Goal: Transaction & Acquisition: Book appointment/travel/reservation

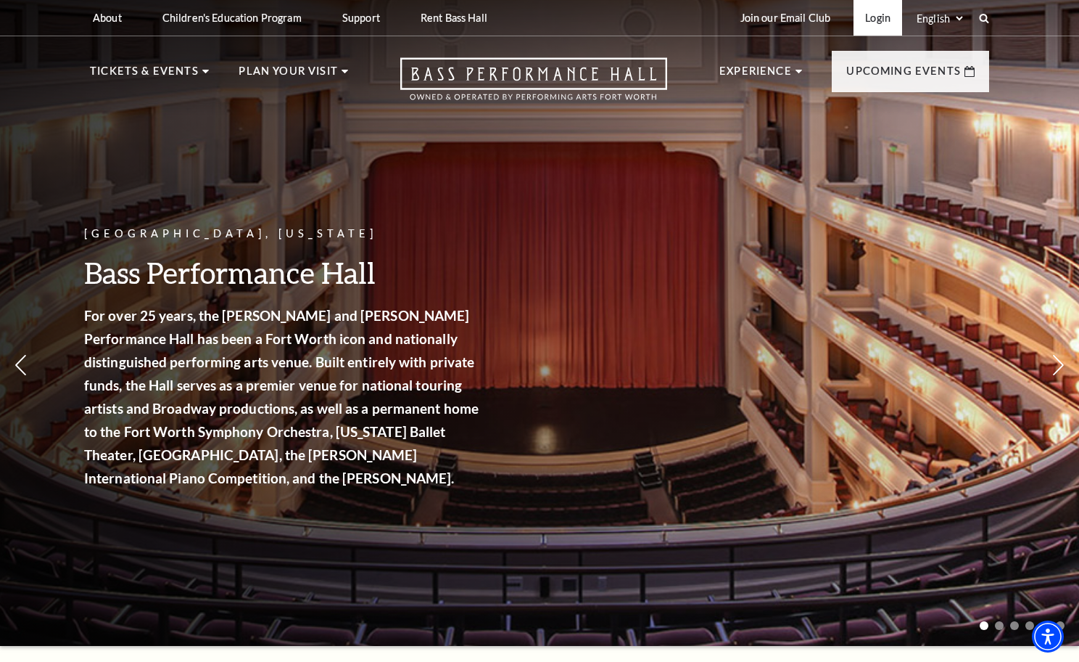
click at [883, 12] on link "Login" at bounding box center [878, 18] width 49 height 36
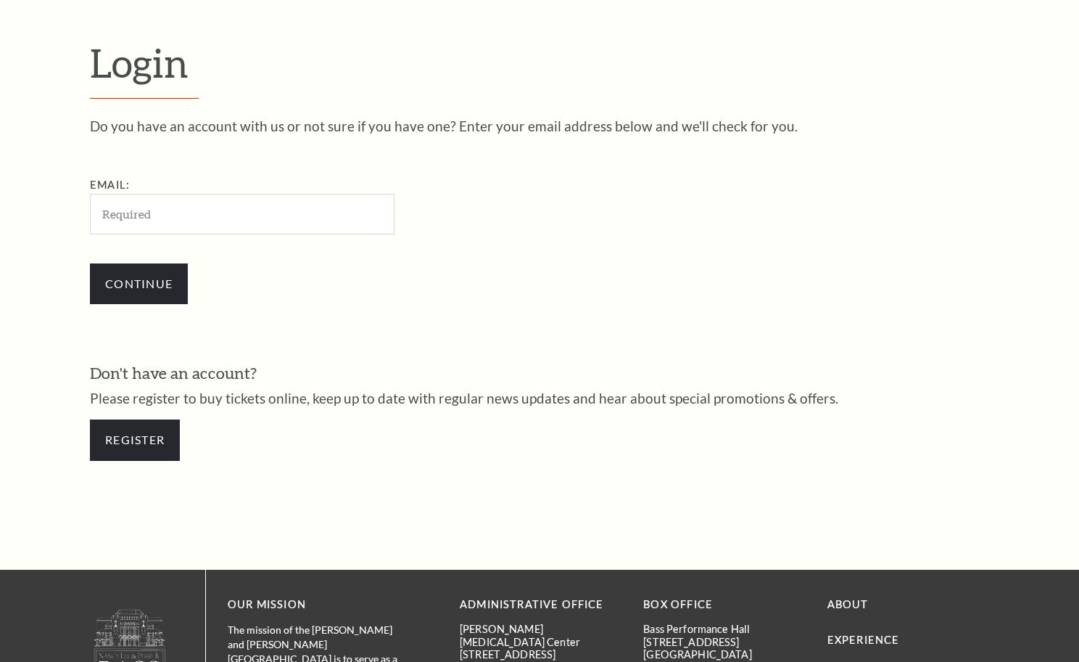
scroll to position [425, 0]
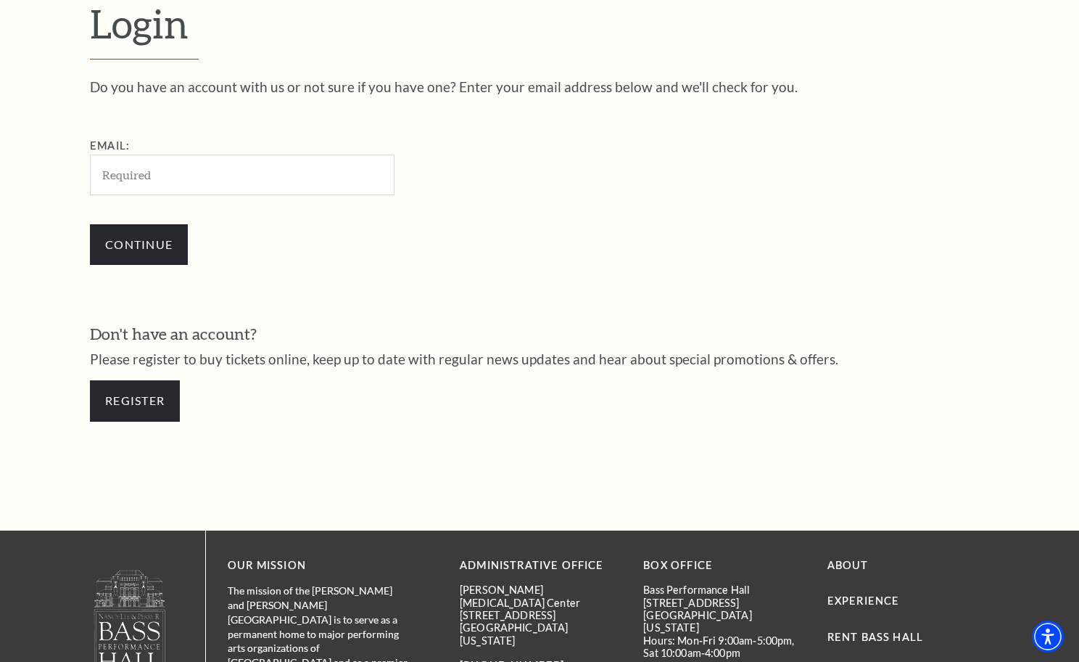
click at [177, 169] on input "Email:" at bounding box center [242, 175] width 305 height 40
type input "[EMAIL_ADDRESS][DOMAIN_NAME]"
click at [134, 247] on input "Continue" at bounding box center [139, 244] width 98 height 41
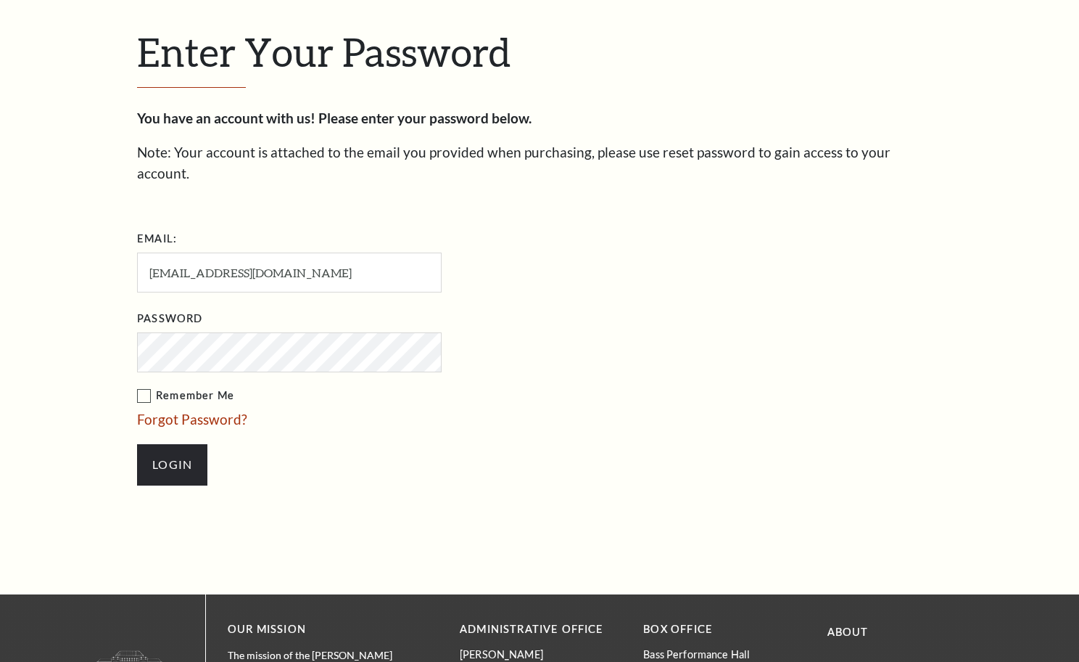
scroll to position [439, 0]
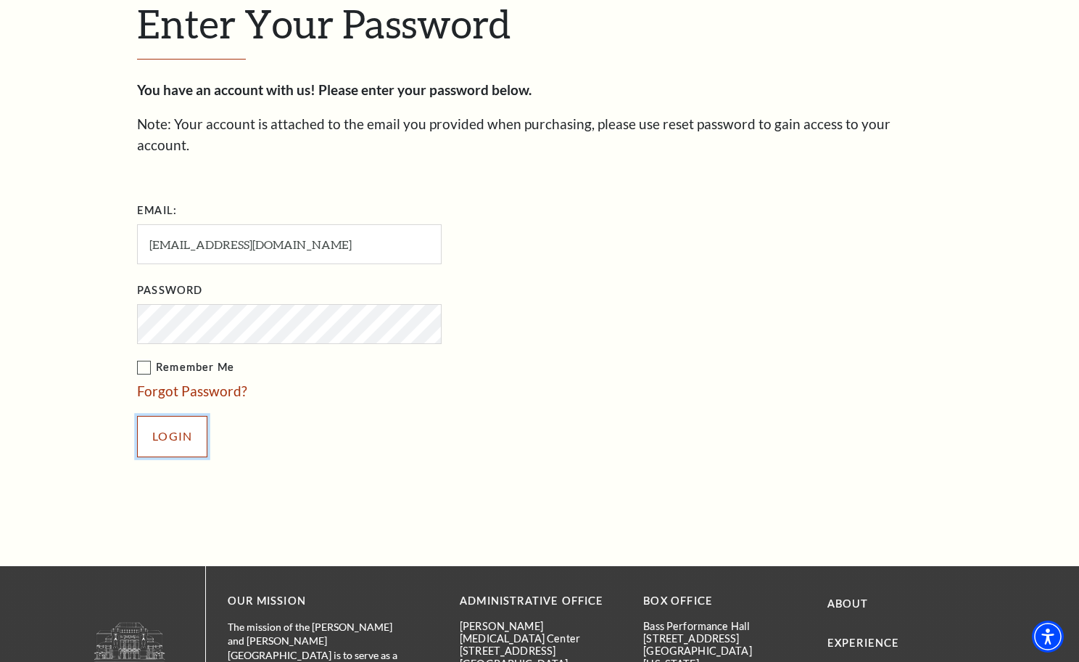
click at [186, 416] on input "Login" at bounding box center [172, 436] width 70 height 41
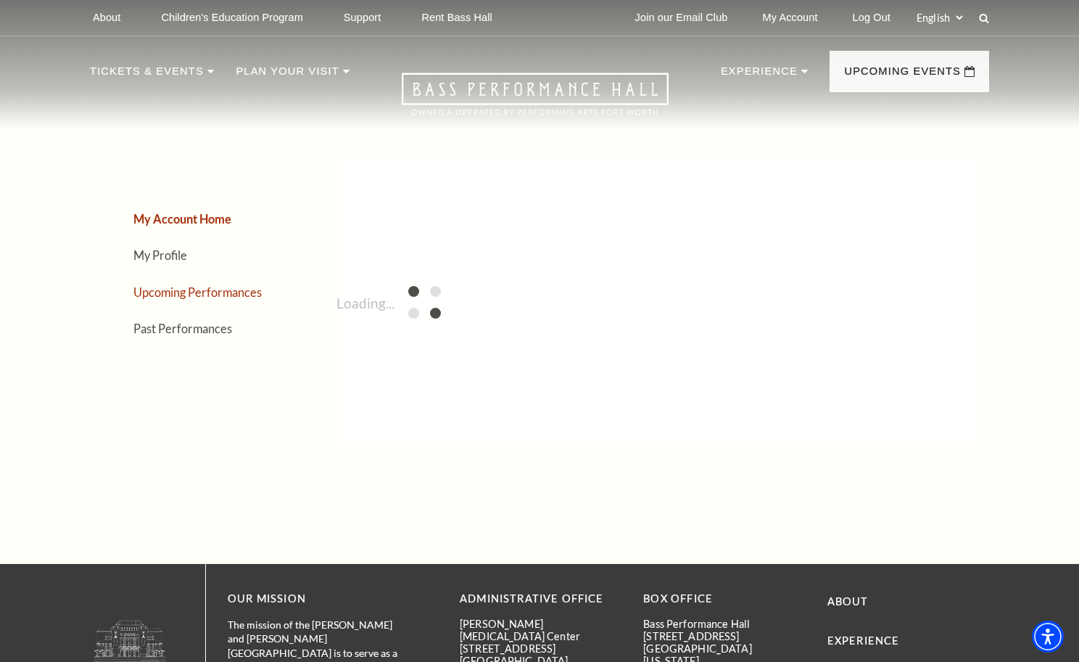
click at [232, 292] on link "Upcoming Performances" at bounding box center [197, 292] width 128 height 14
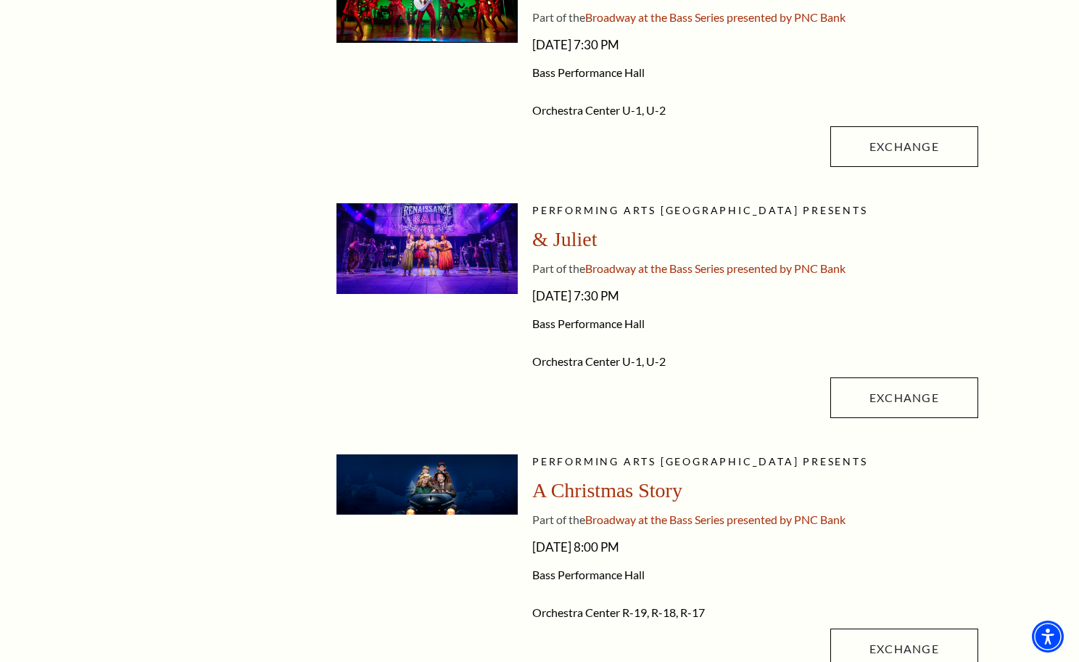
scroll to position [717, 0]
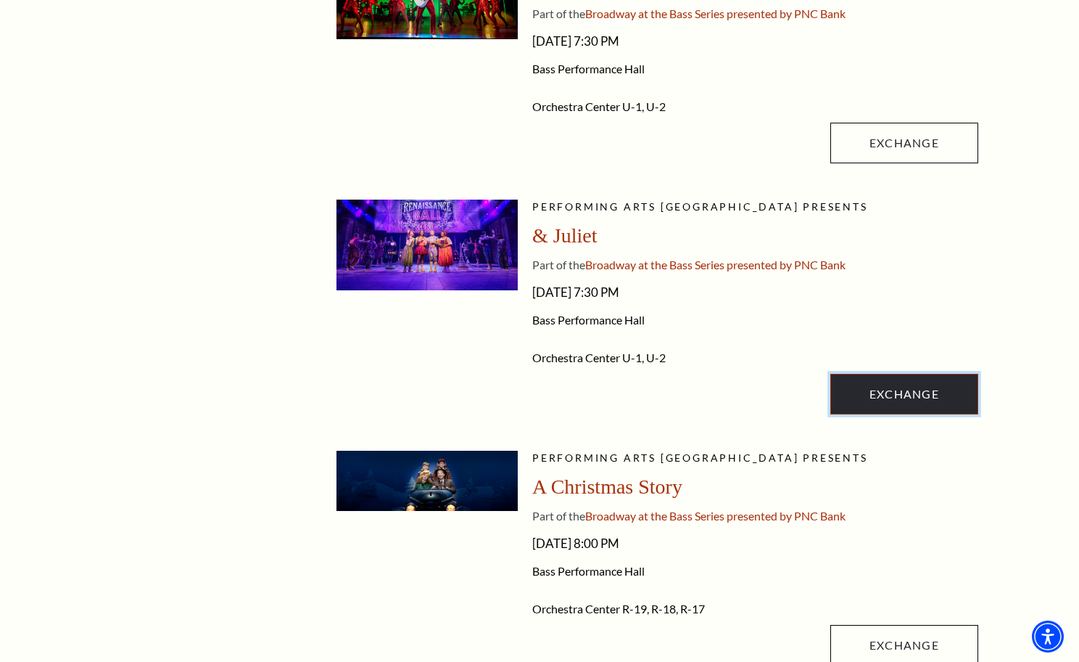
click at [909, 406] on link "Exchange" at bounding box center [905, 394] width 148 height 41
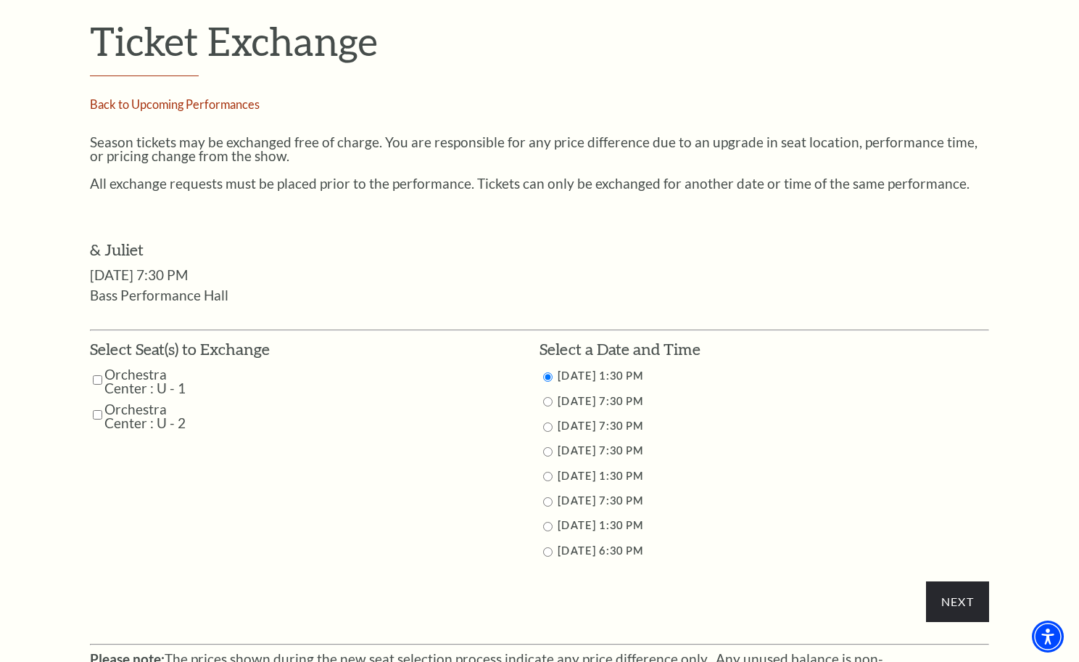
scroll to position [487, 0]
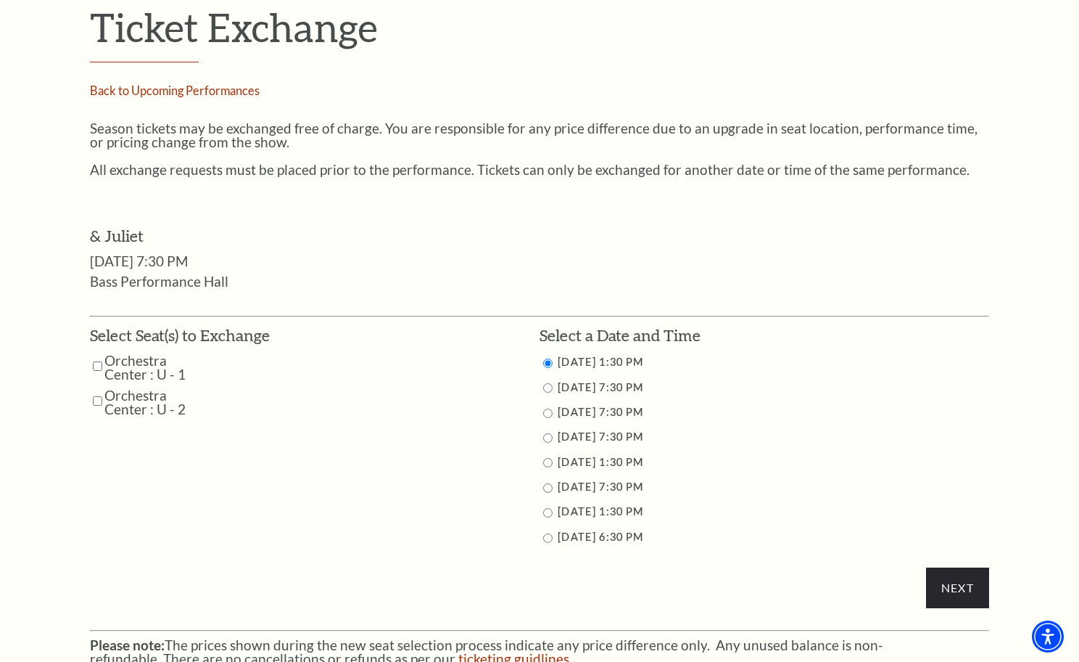
click at [99, 366] on input "Orchestra Center : U - 1" at bounding box center [97, 365] width 9 height 25
checkbox input "true"
click at [96, 402] on input "Orchestra Center : U - 2" at bounding box center [97, 400] width 9 height 25
checkbox input "true"
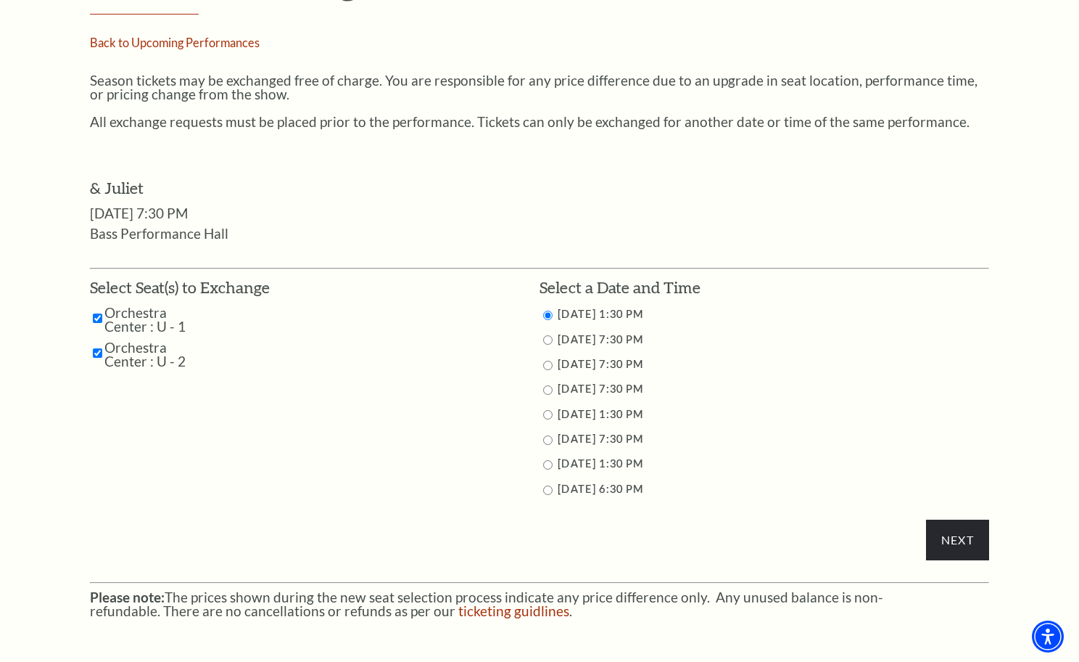
scroll to position [537, 0]
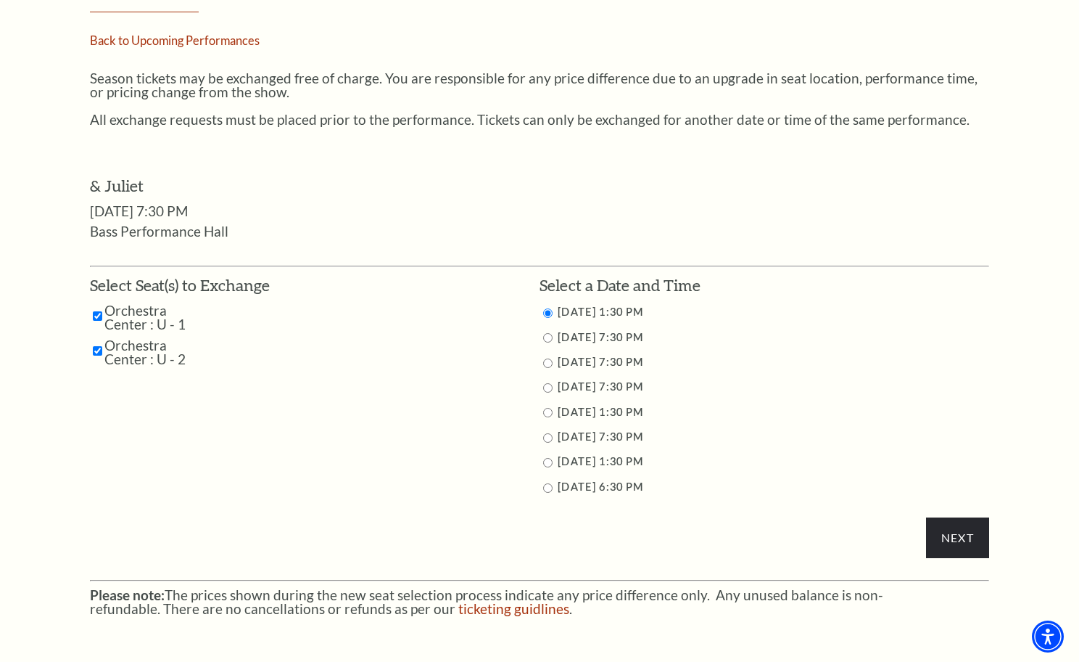
click at [545, 337] on input "11/12/2025 7:30 PM" at bounding box center [547, 337] width 9 height 9
radio input "true"
click at [547, 363] on input "11/13/2025 7:30 PM" at bounding box center [547, 362] width 9 height 9
radio input "true"
click at [549, 340] on input "11/12/2025 7:30 PM" at bounding box center [547, 337] width 9 height 9
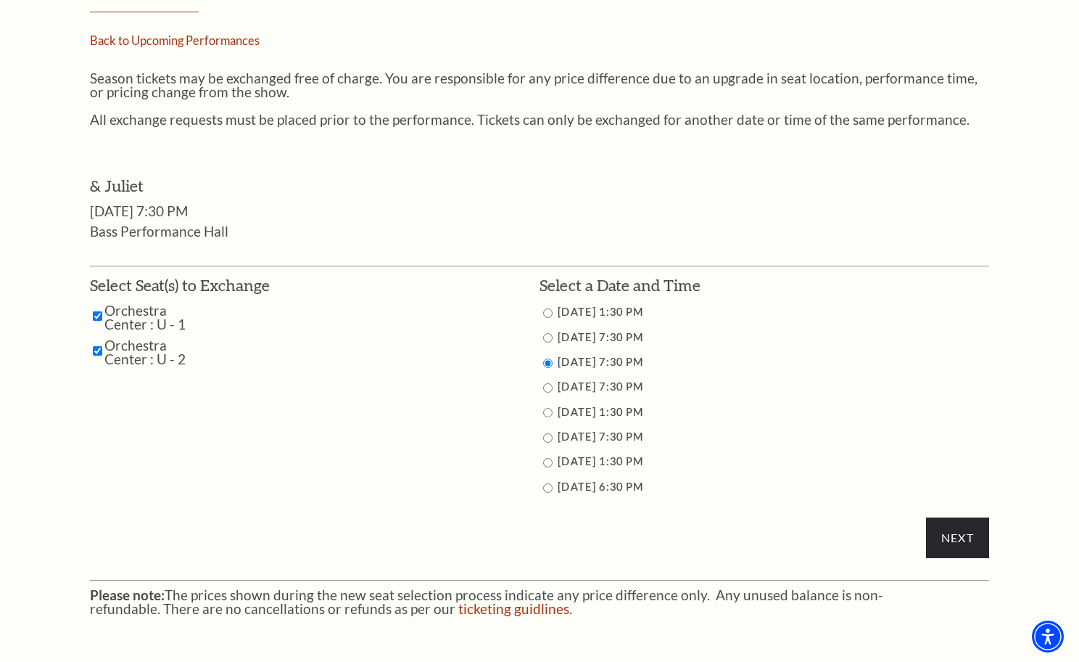
radio input "true"
click at [953, 543] on input "Next" at bounding box center [957, 537] width 63 height 41
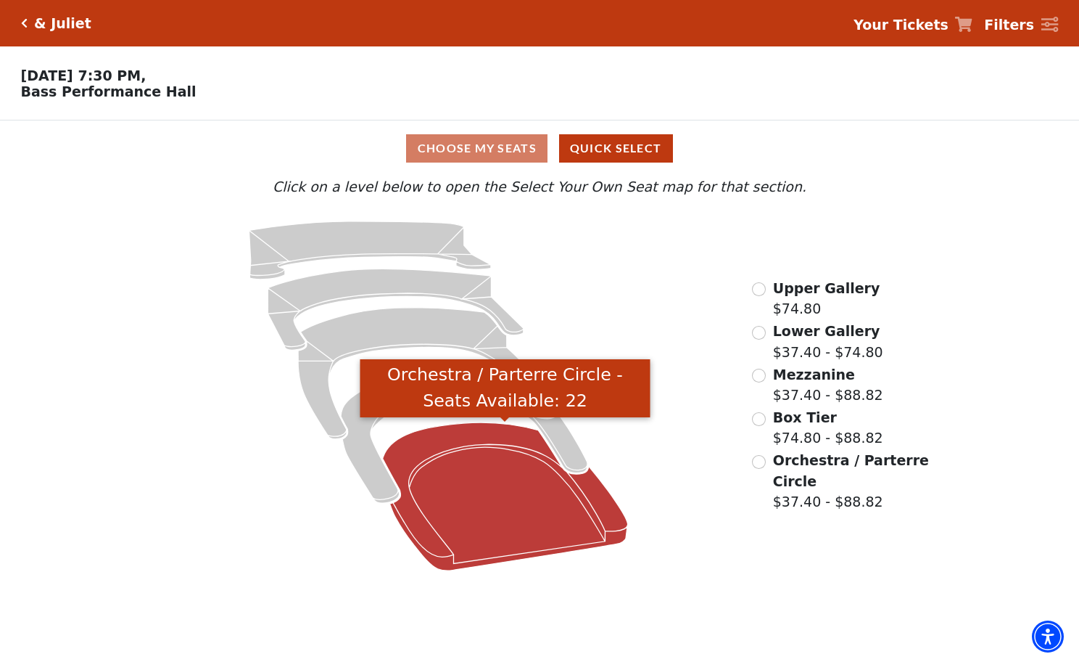
click at [485, 466] on icon "Orchestra / Parterre Circle - Seats Available: 22" at bounding box center [505, 496] width 245 height 148
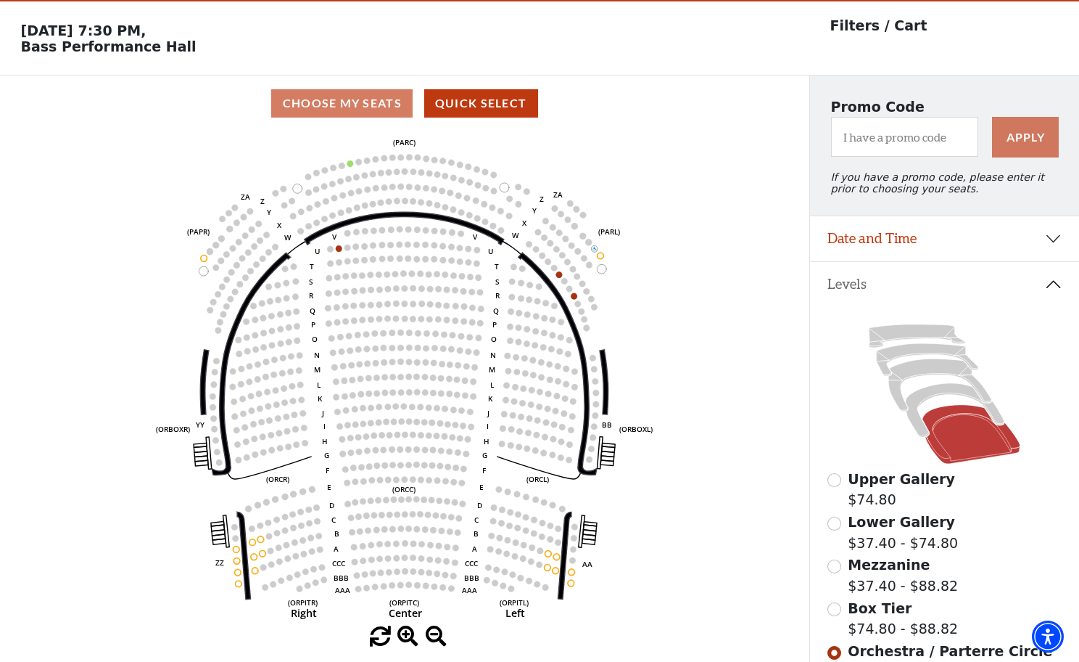
scroll to position [39, 0]
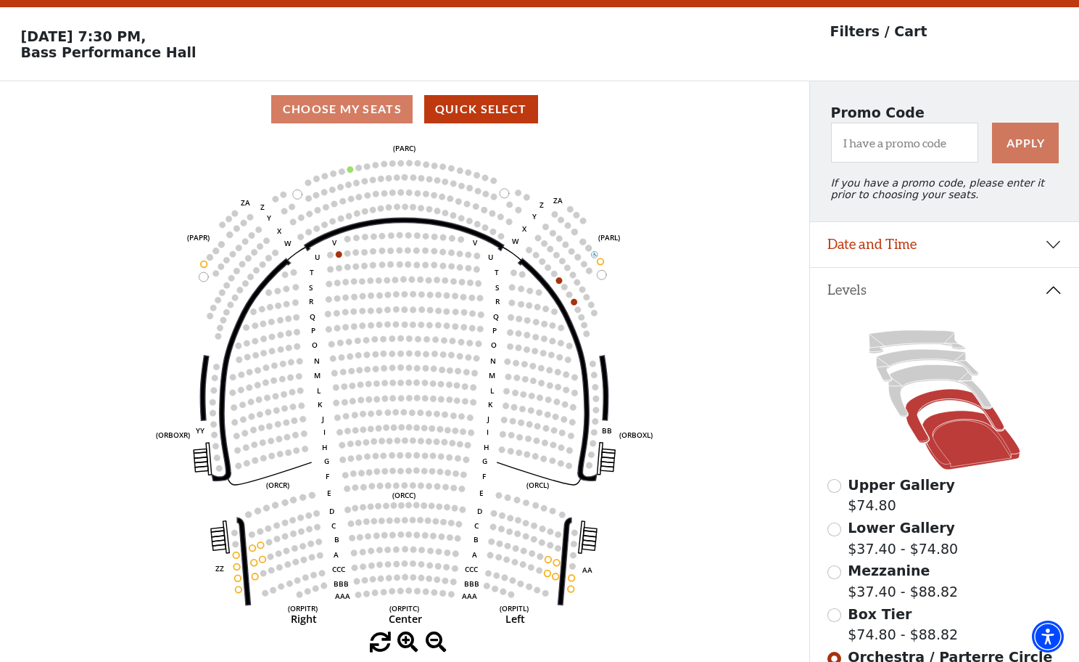
click at [918, 421] on icon at bounding box center [955, 416] width 99 height 54
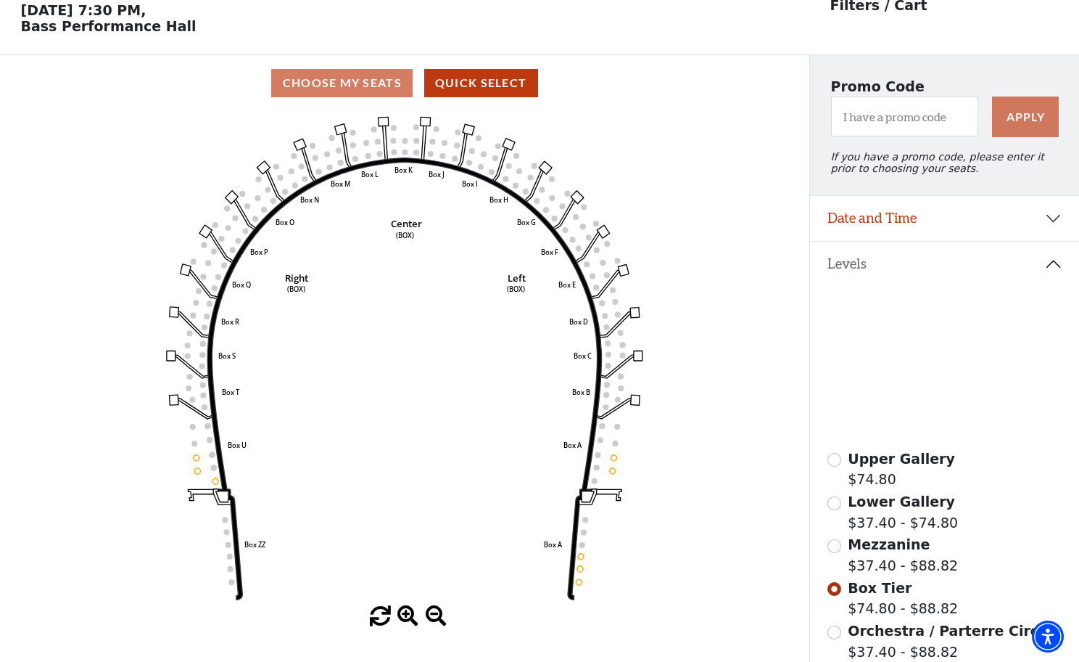
scroll to position [67, 0]
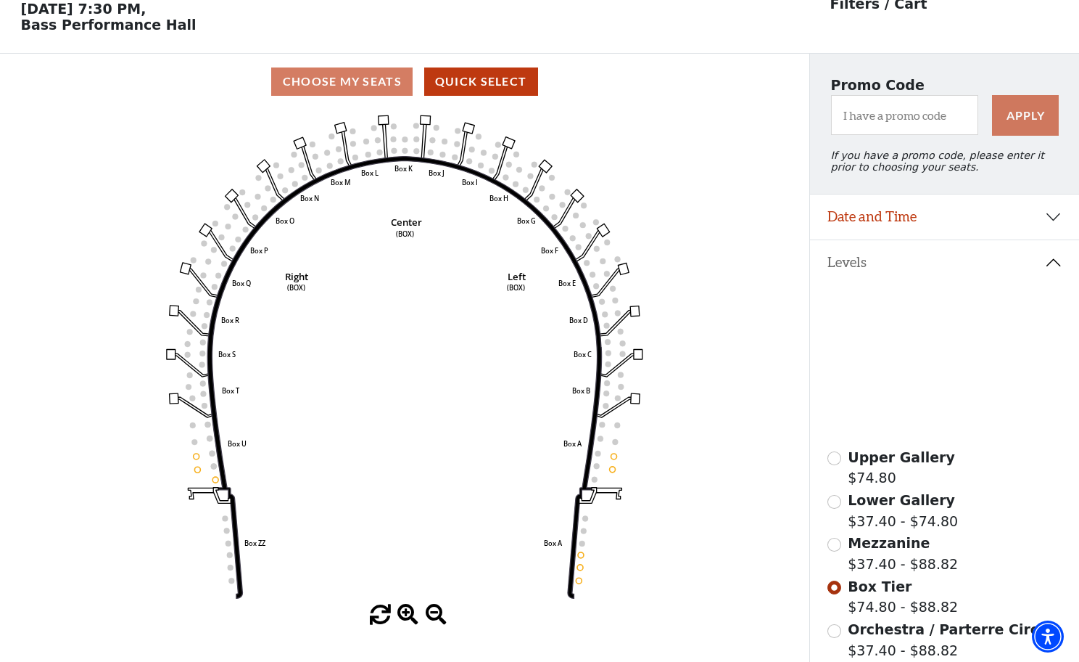
click at [930, 350] on icon at bounding box center [940, 363] width 103 height 52
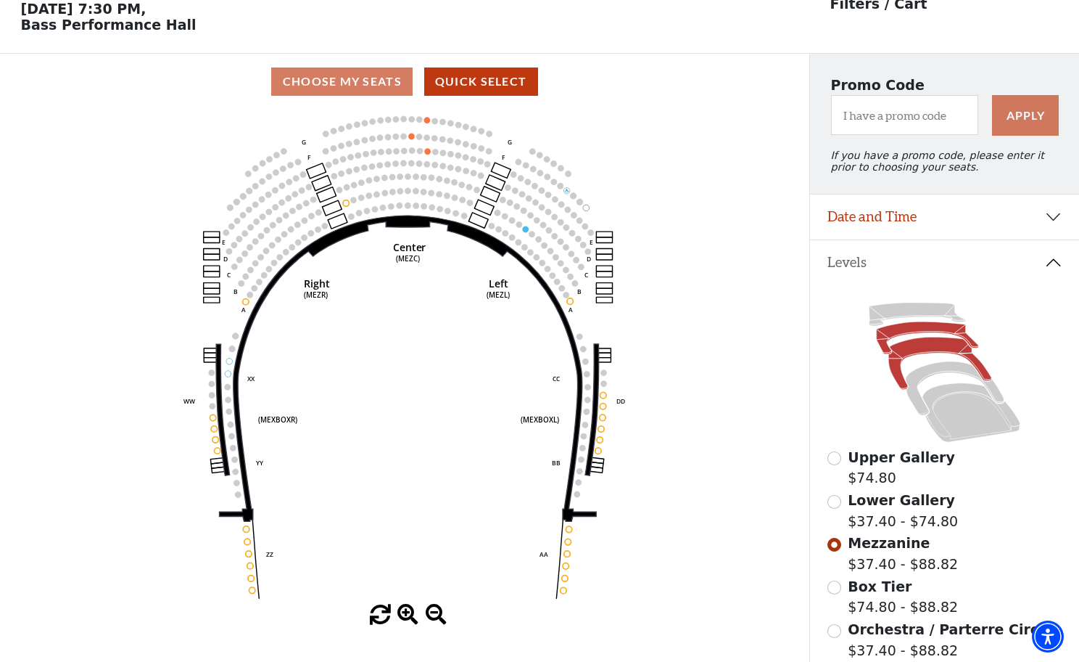
click at [894, 339] on icon at bounding box center [927, 338] width 102 height 33
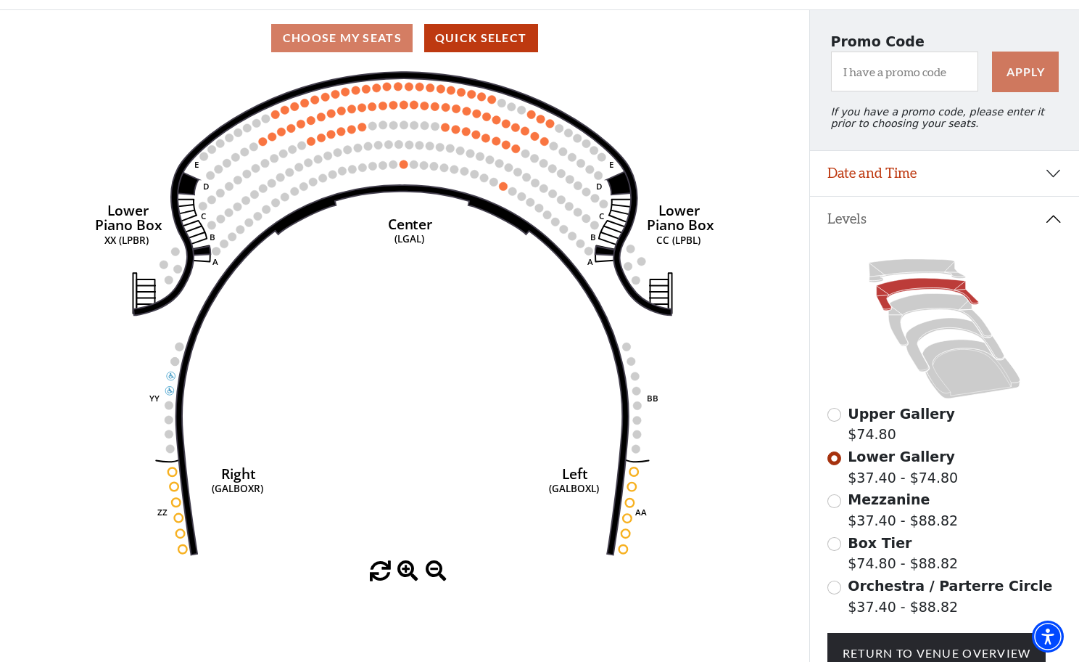
scroll to position [0, 0]
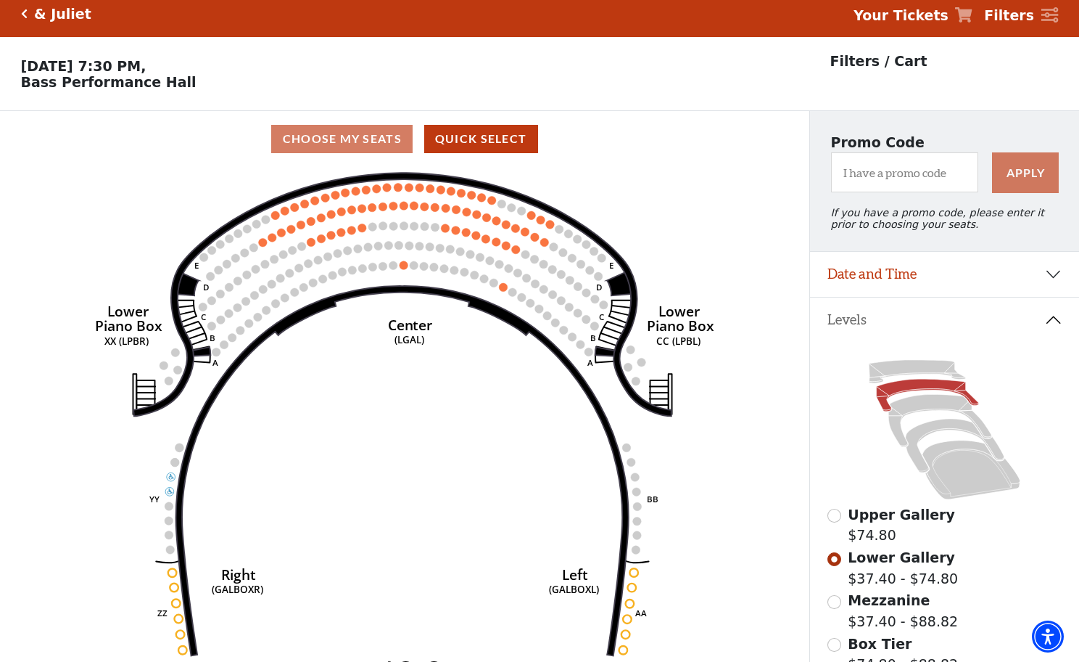
click at [33, 15] on div "& Juliet" at bounding box center [60, 14] width 64 height 17
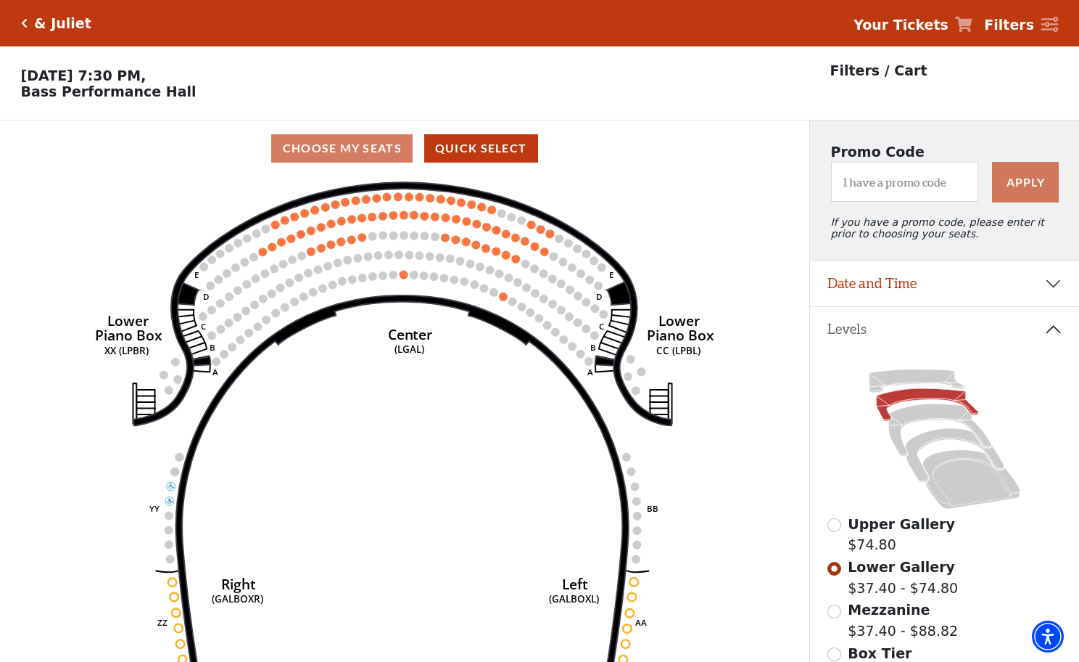
click at [25, 20] on icon "Click here to go back to filters" at bounding box center [24, 23] width 7 height 10
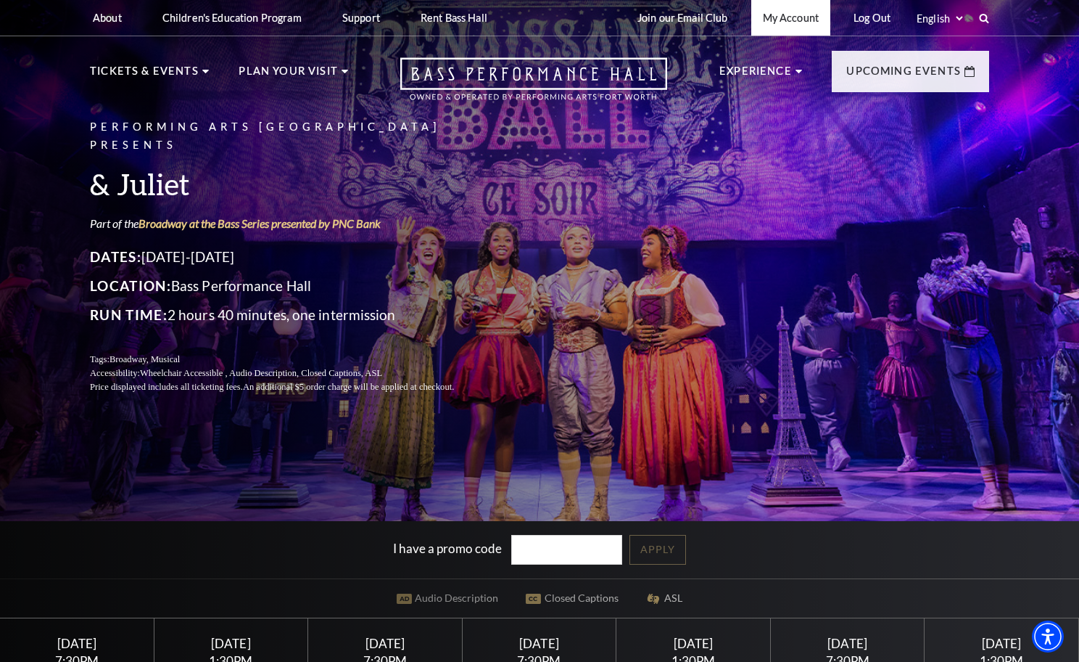
click at [781, 25] on link "My Account" at bounding box center [791, 18] width 79 height 36
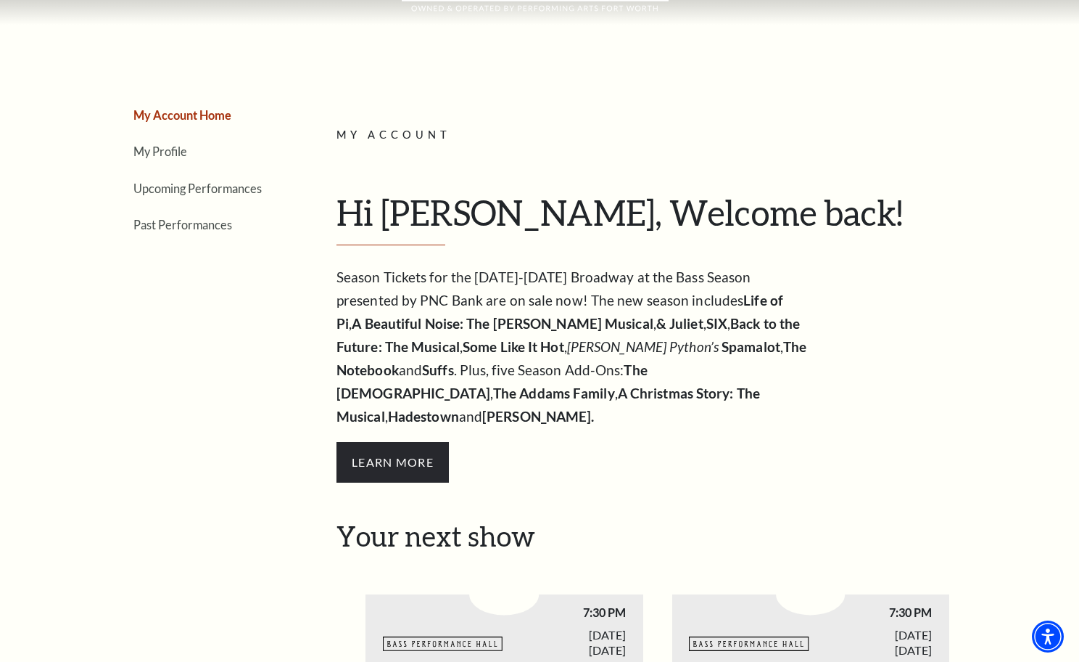
scroll to position [92, 0]
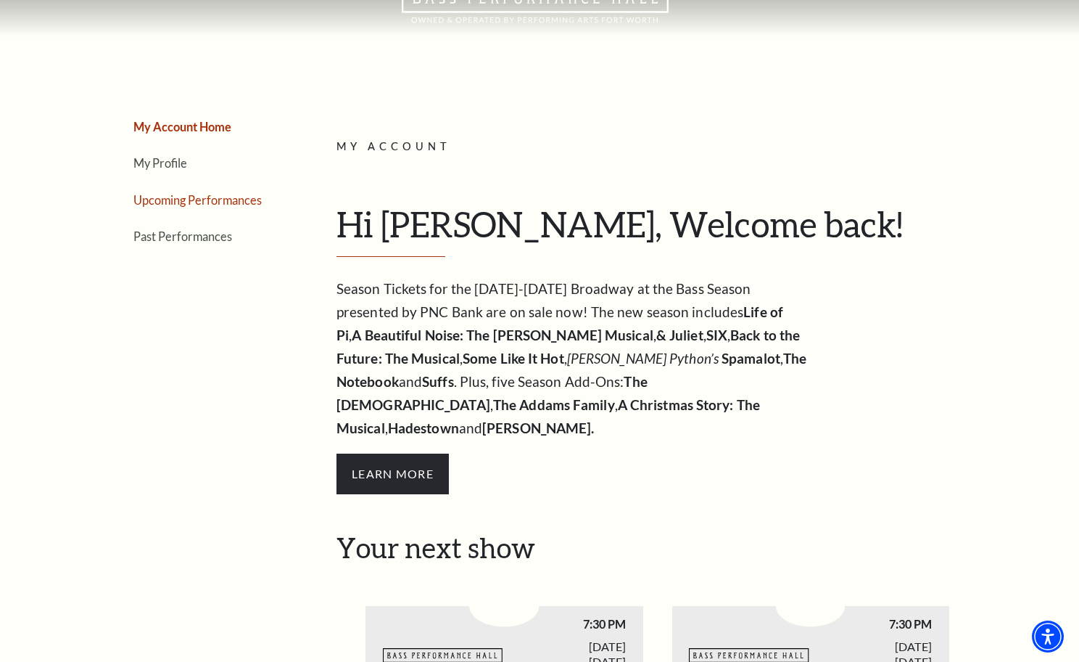
click at [239, 195] on link "Upcoming Performances" at bounding box center [197, 200] width 128 height 14
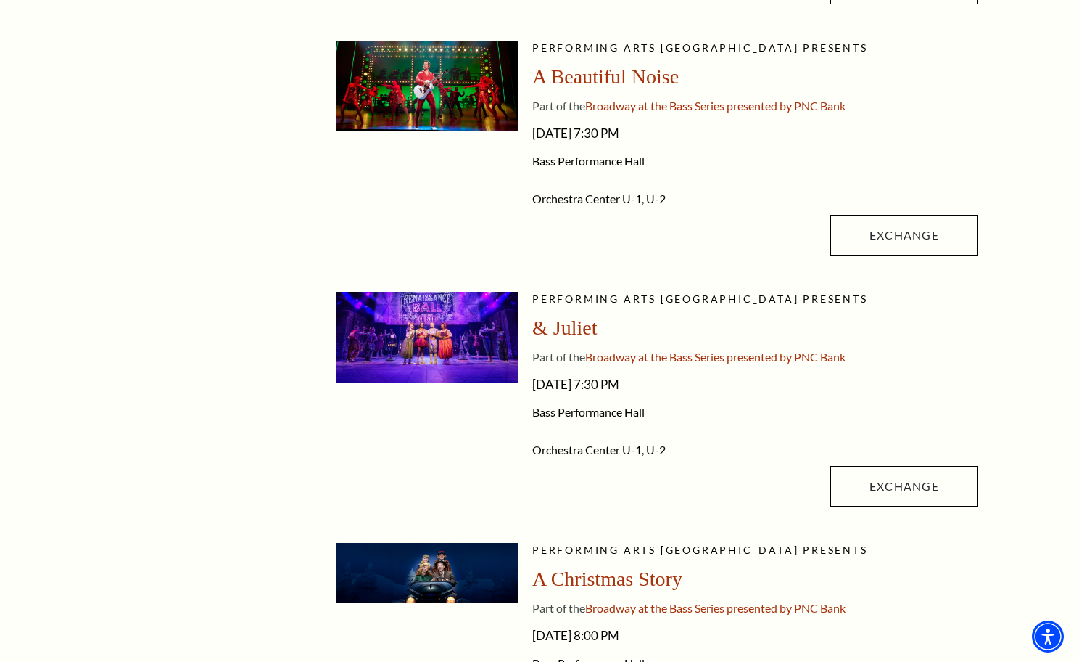
scroll to position [626, 0]
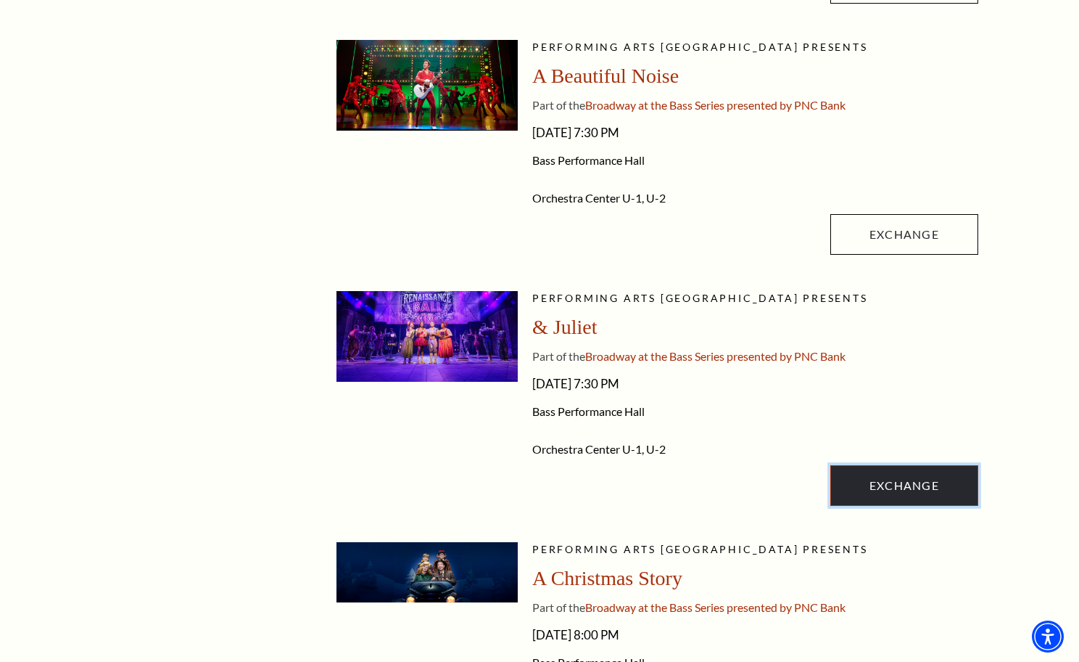
click at [926, 493] on link "Exchange" at bounding box center [905, 485] width 148 height 41
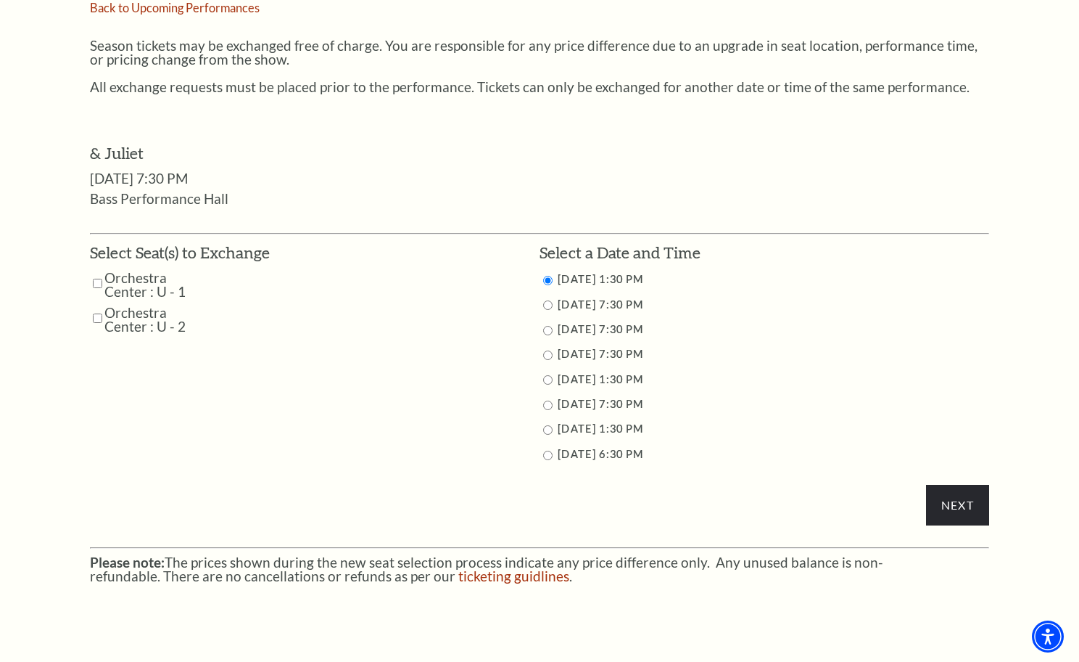
scroll to position [570, 0]
click at [99, 284] on input "Orchestra Center : U - 1" at bounding box center [97, 282] width 9 height 25
checkbox input "true"
click at [96, 316] on input "Orchestra Center : U - 2" at bounding box center [97, 317] width 9 height 25
checkbox input "true"
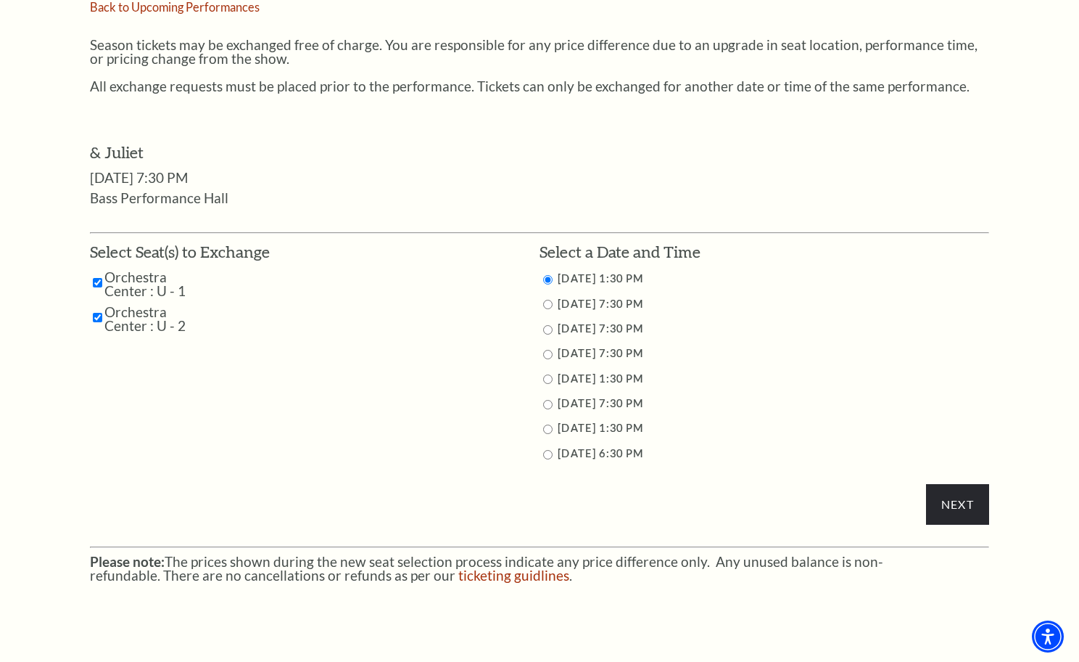
click at [548, 329] on input "11/13/2025 7:30 PM" at bounding box center [547, 329] width 9 height 9
radio input "true"
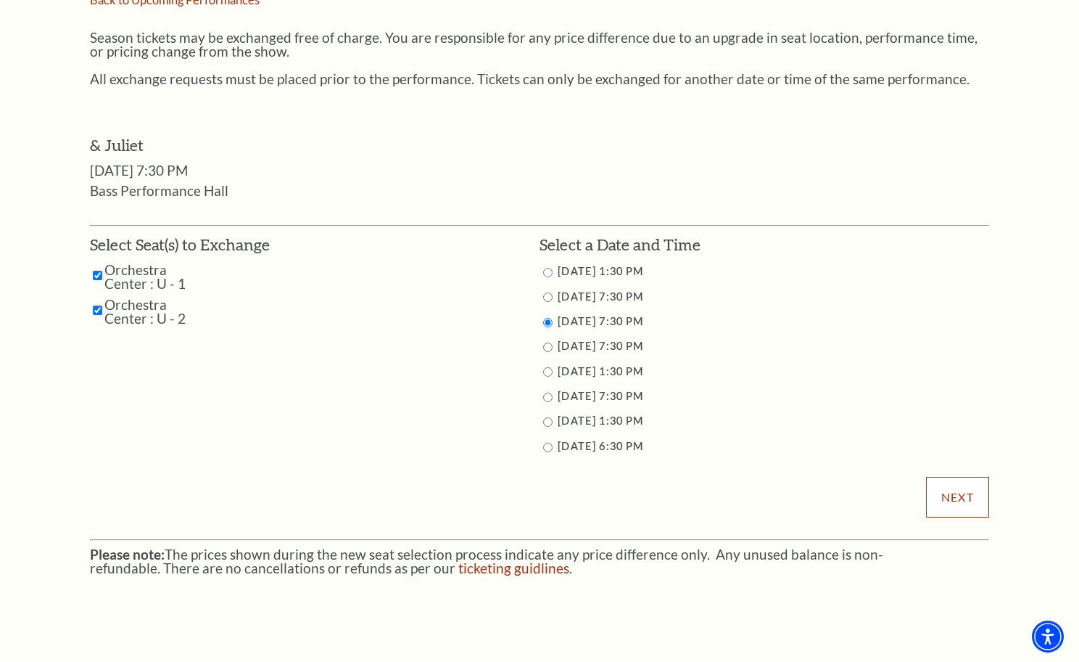
click at [939, 495] on input "Next" at bounding box center [957, 497] width 63 height 41
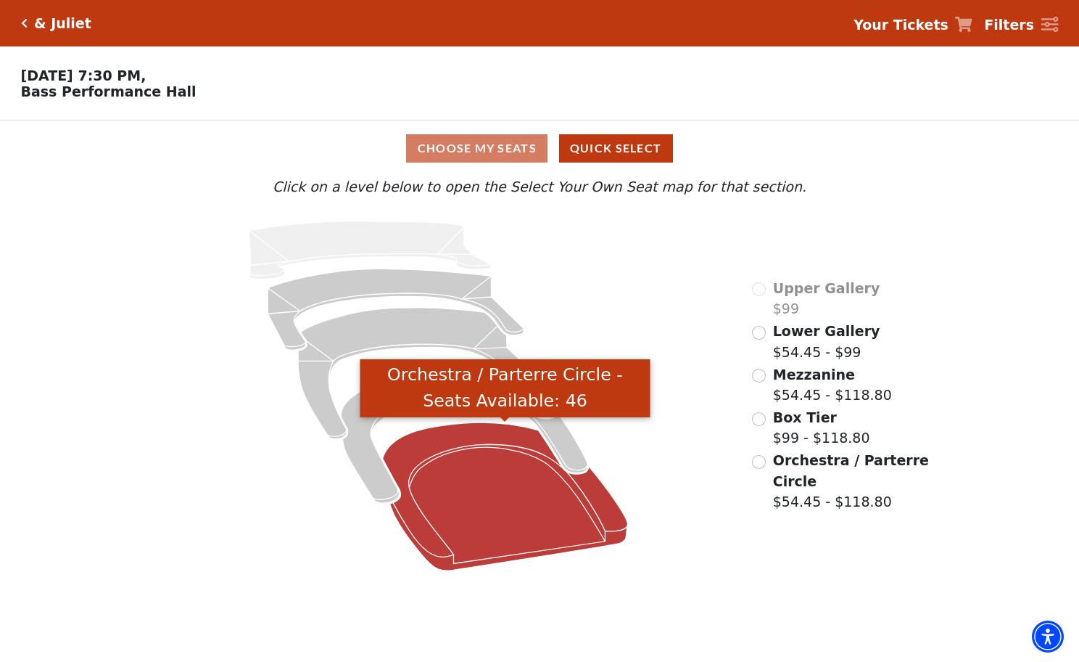
click at [431, 477] on icon "Orchestra / Parterre Circle - Seats Available: 46" at bounding box center [505, 496] width 245 height 148
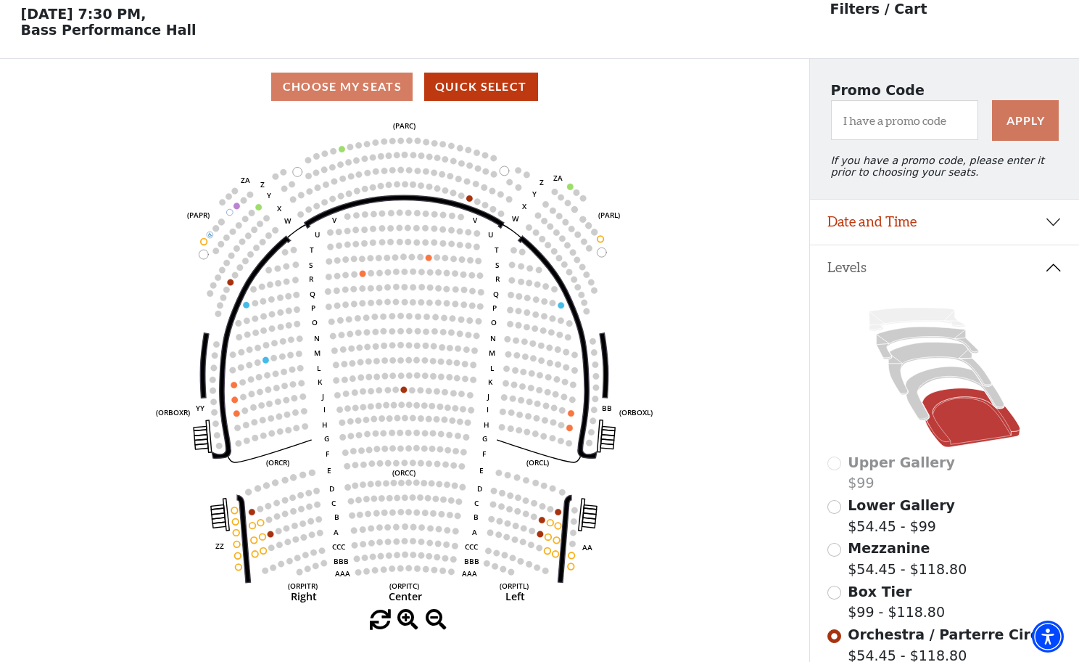
scroll to position [67, 0]
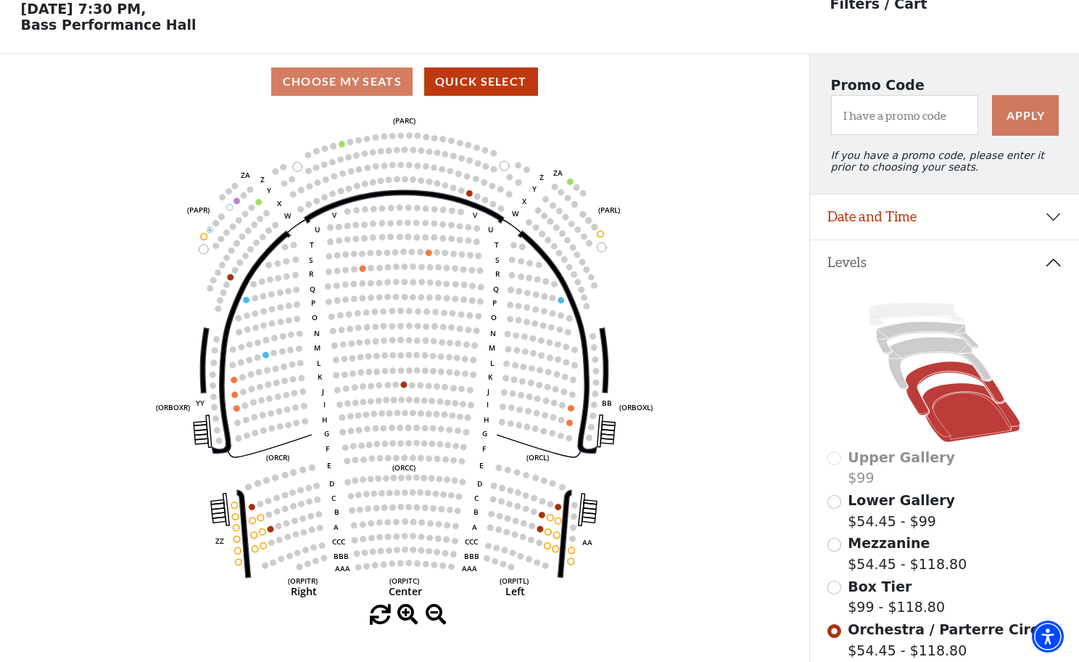
click at [921, 374] on icon at bounding box center [955, 388] width 99 height 54
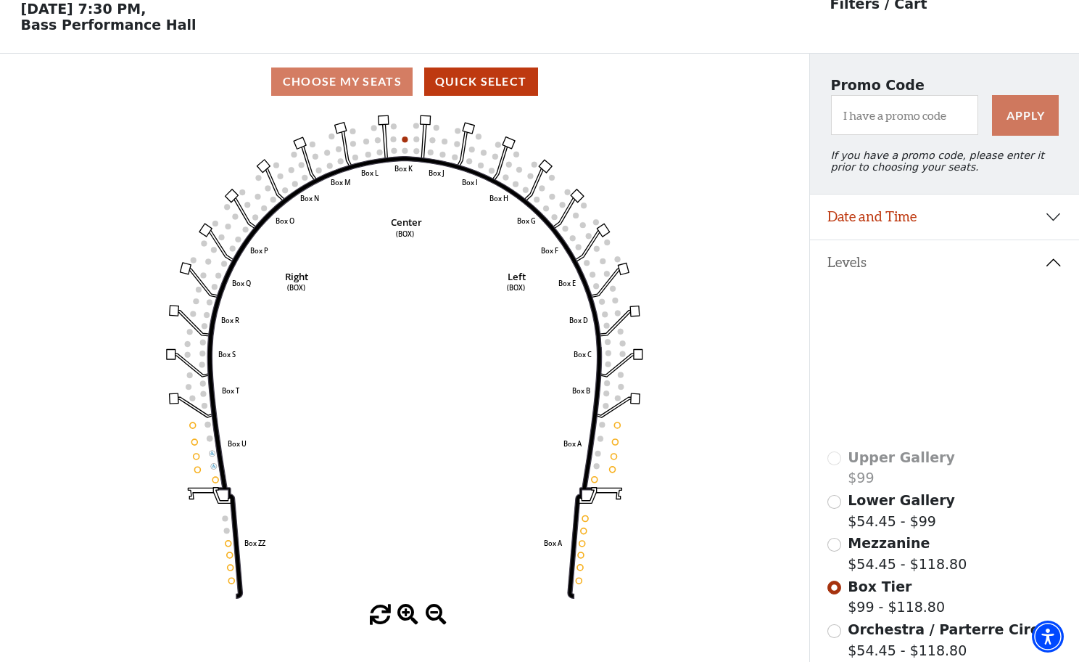
click at [906, 354] on icon at bounding box center [940, 363] width 103 height 52
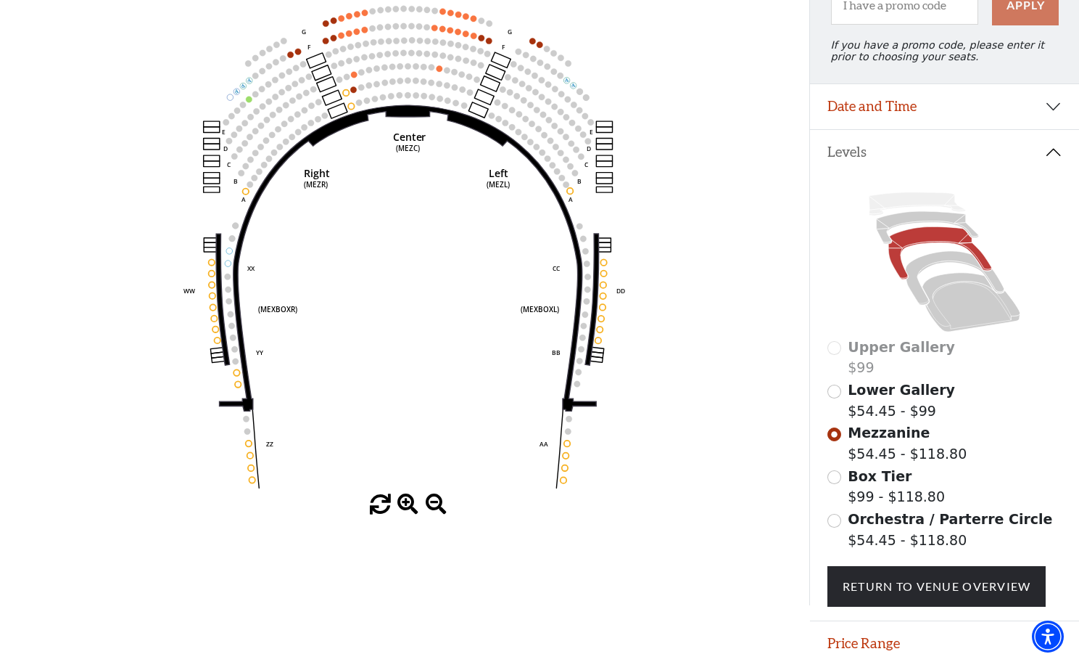
scroll to position [180, 0]
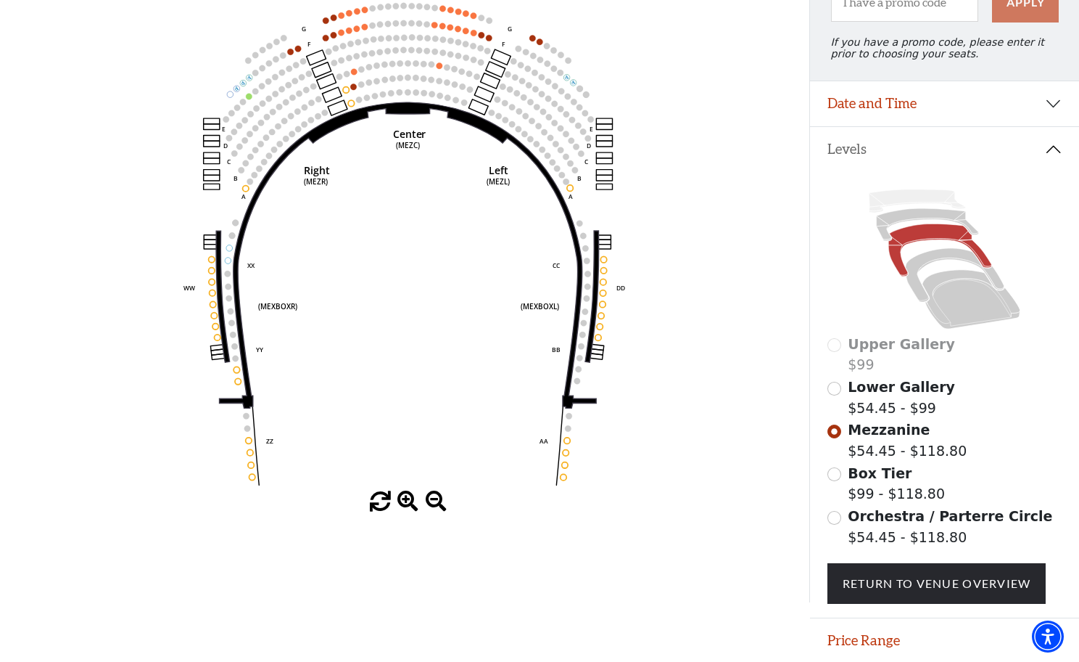
click at [852, 522] on span "Orchestra / Parterre Circle" at bounding box center [950, 516] width 205 height 16
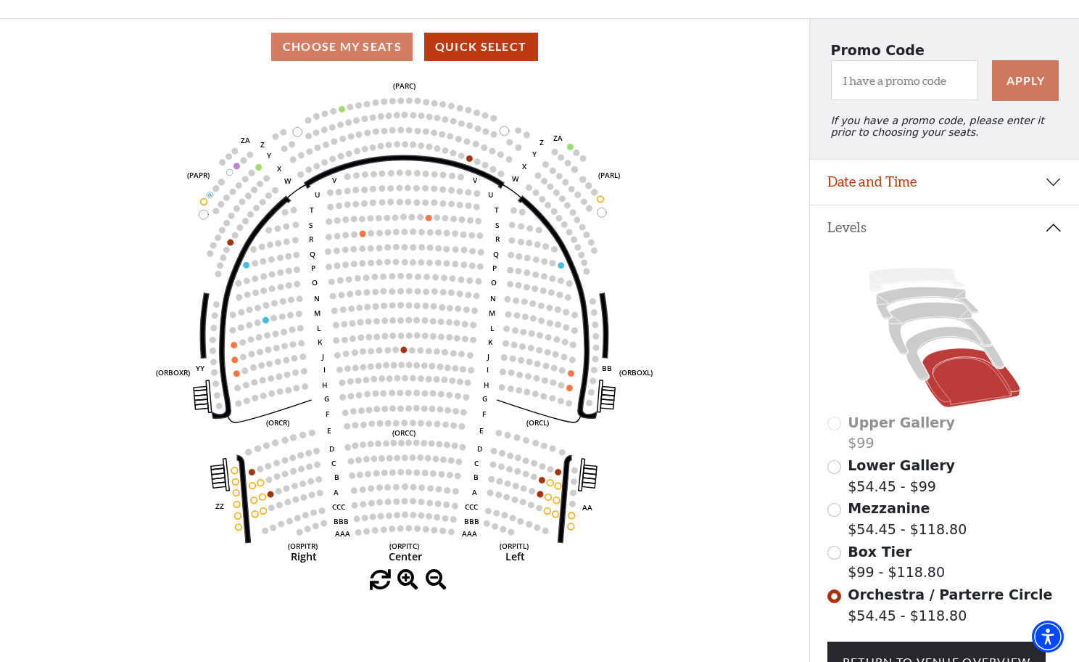
scroll to position [102, 0]
click at [931, 339] on icon at bounding box center [955, 353] width 99 height 54
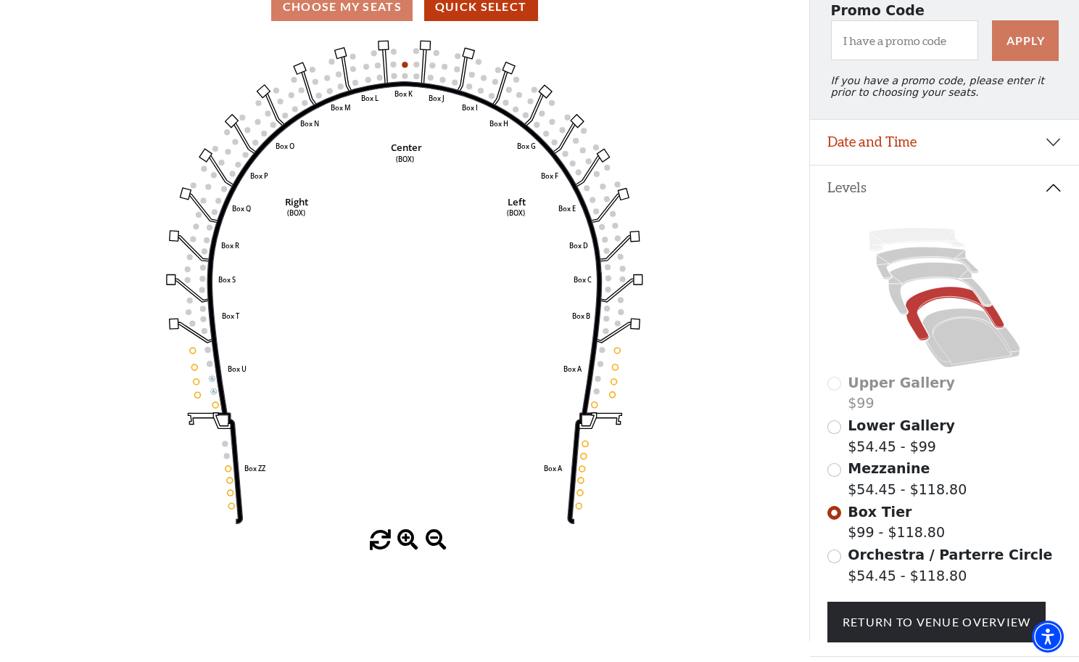
scroll to position [147, 0]
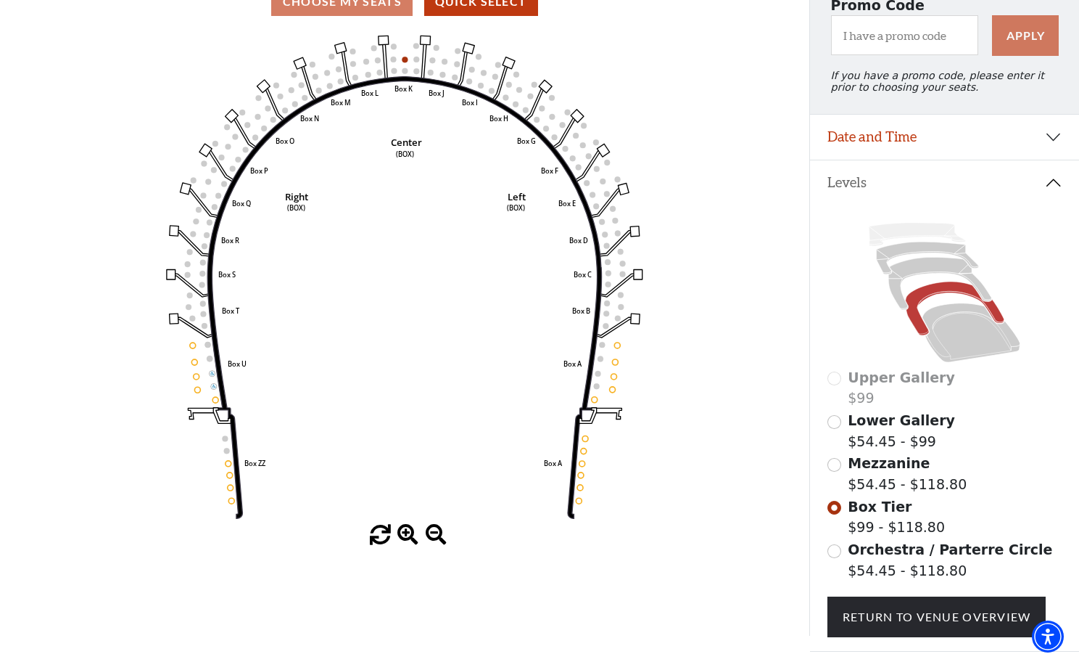
click at [889, 471] on span "Mezzanine" at bounding box center [889, 463] width 82 height 16
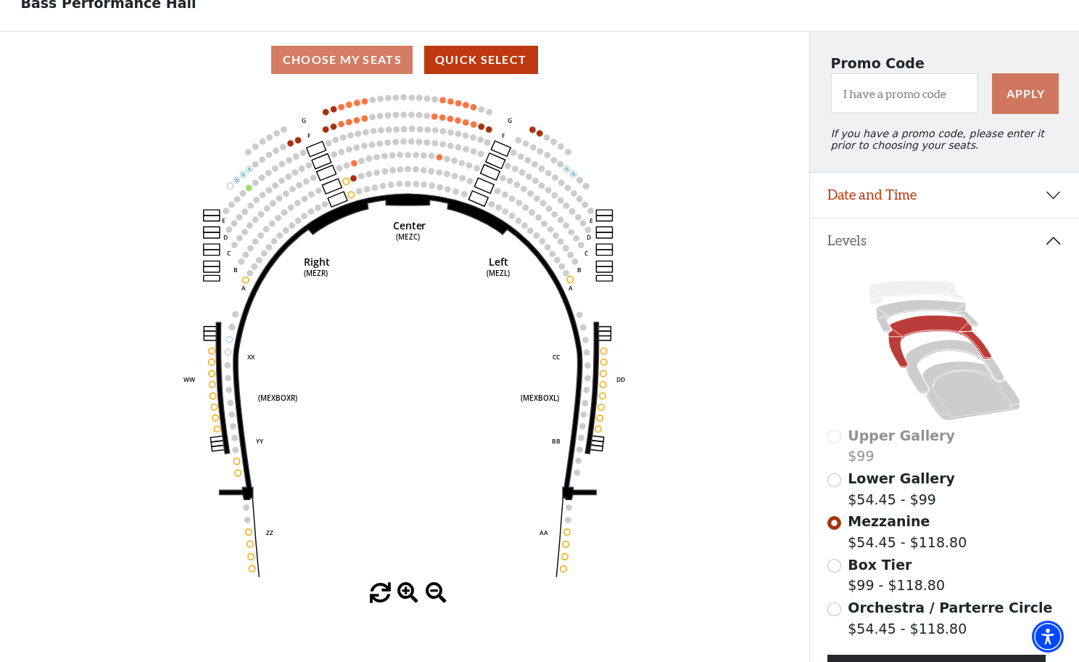
scroll to position [91, 0]
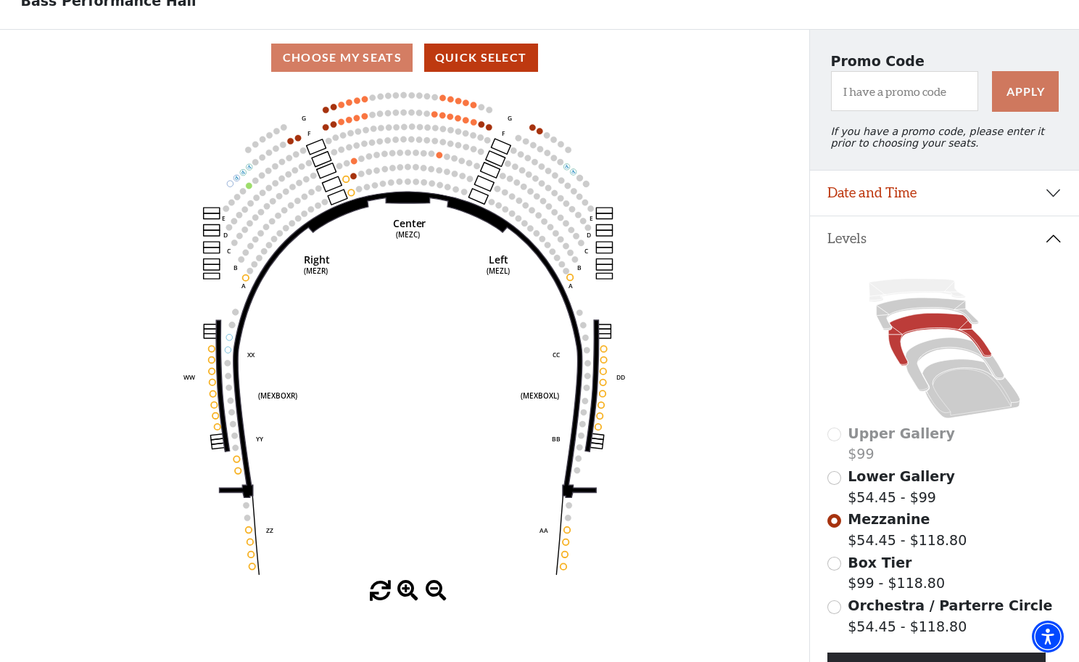
click at [878, 477] on span "Lower Gallery" at bounding box center [901, 476] width 107 height 16
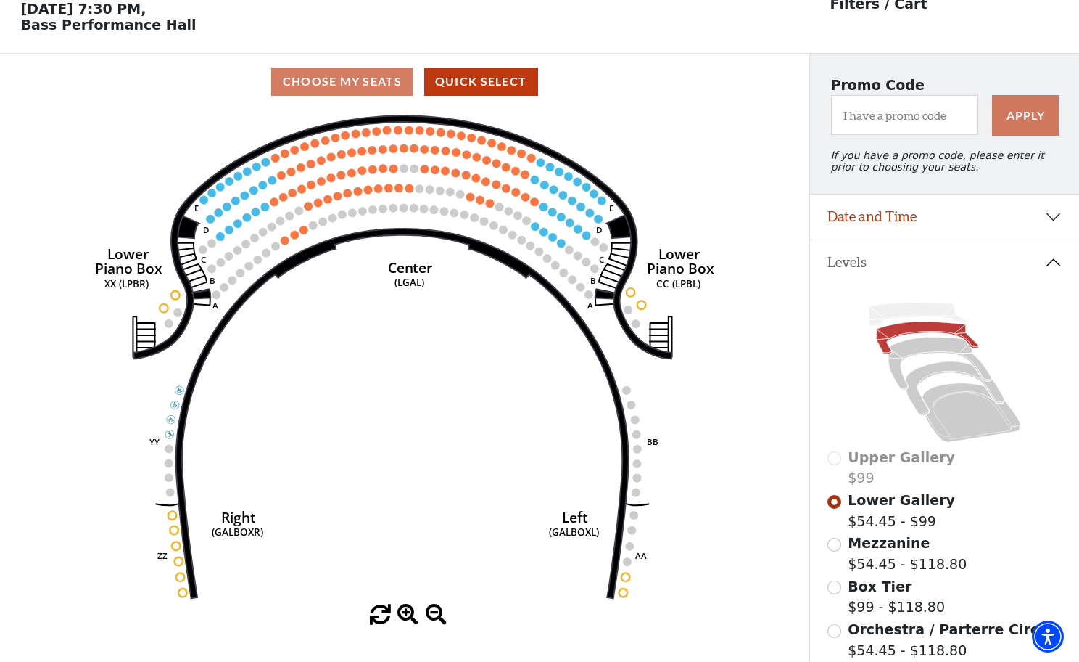
scroll to position [70, 0]
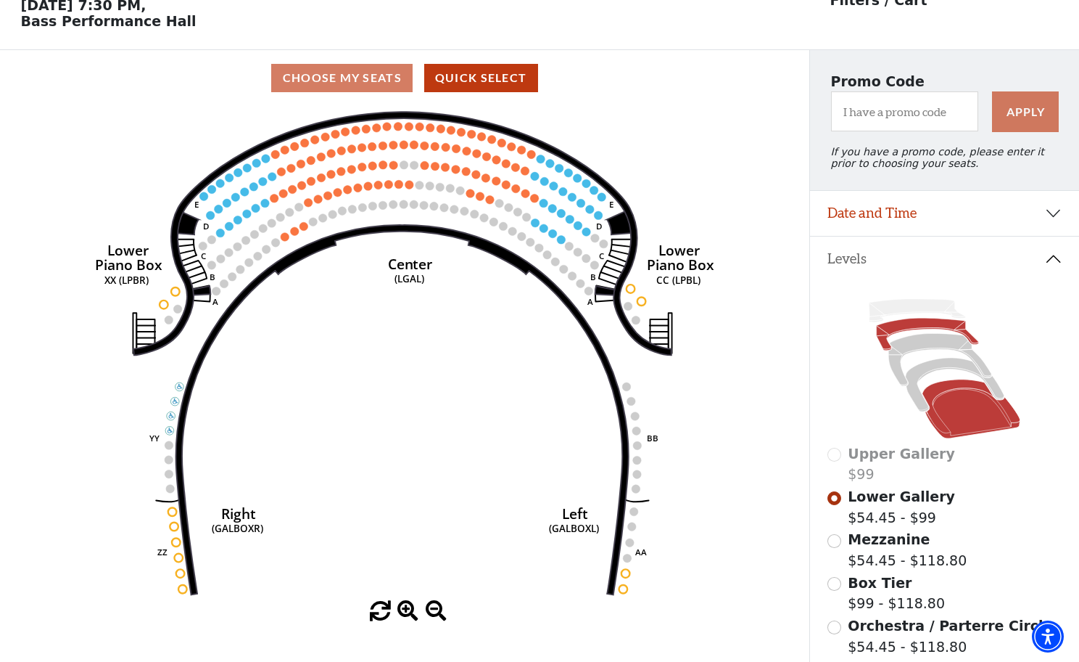
click at [963, 424] on icon at bounding box center [972, 408] width 98 height 59
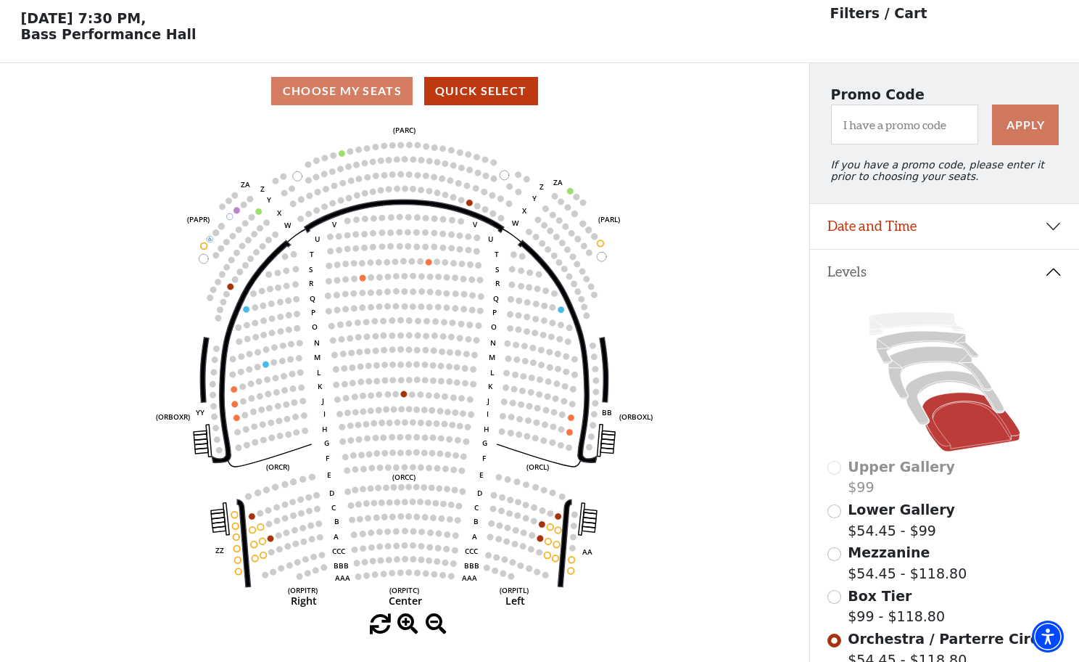
scroll to position [67, 0]
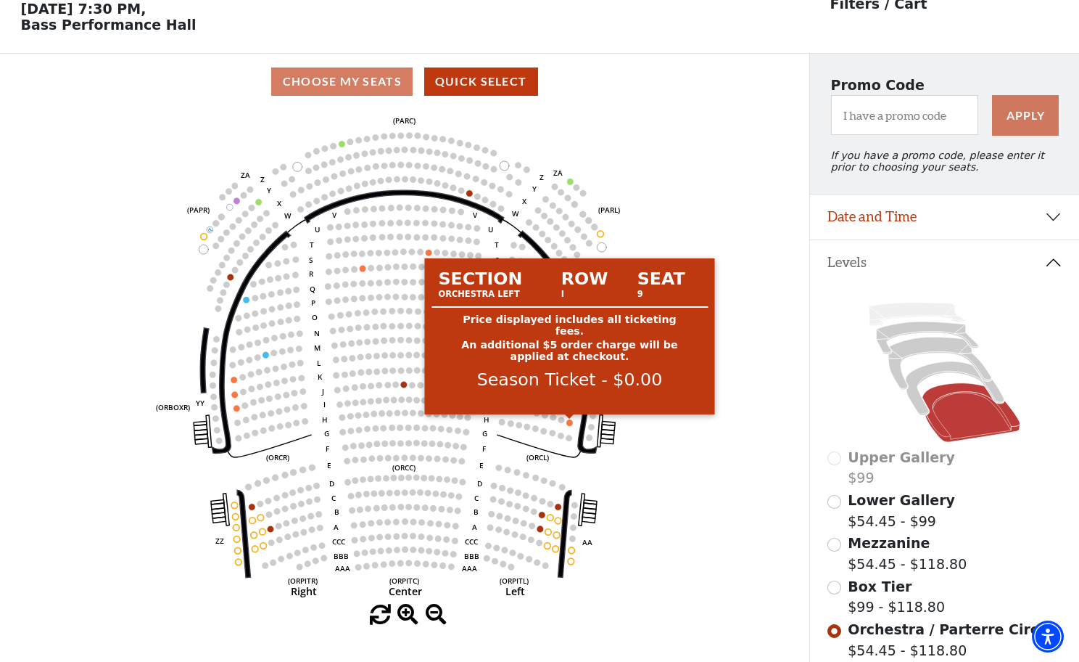
click at [569, 420] on circle at bounding box center [570, 422] width 7 height 7
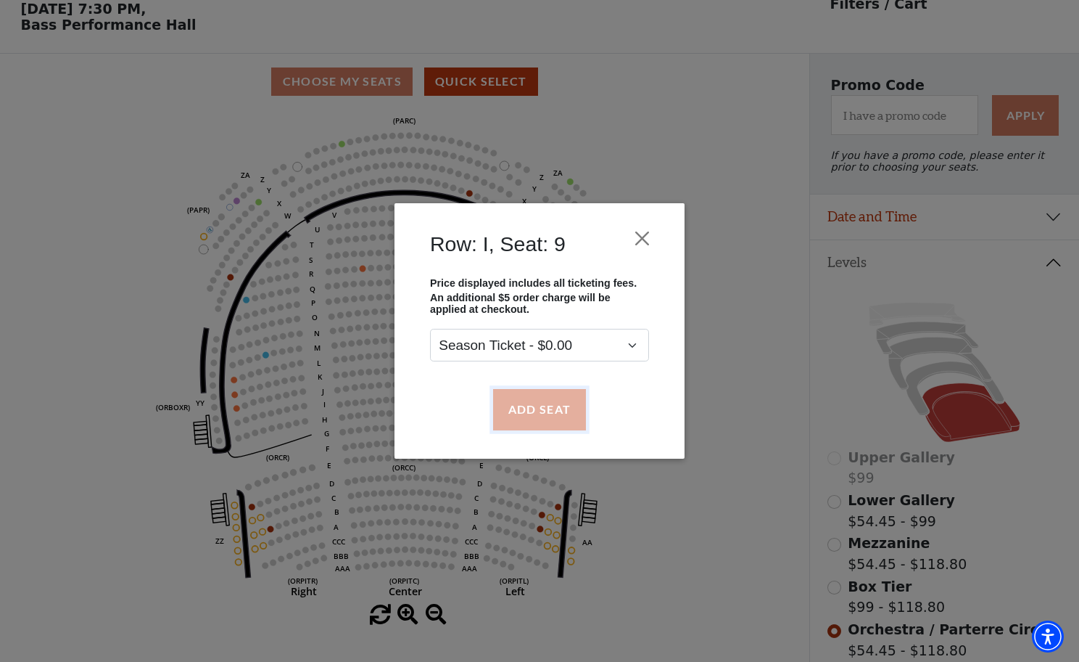
click at [552, 405] on button "Add Seat" at bounding box center [539, 409] width 93 height 41
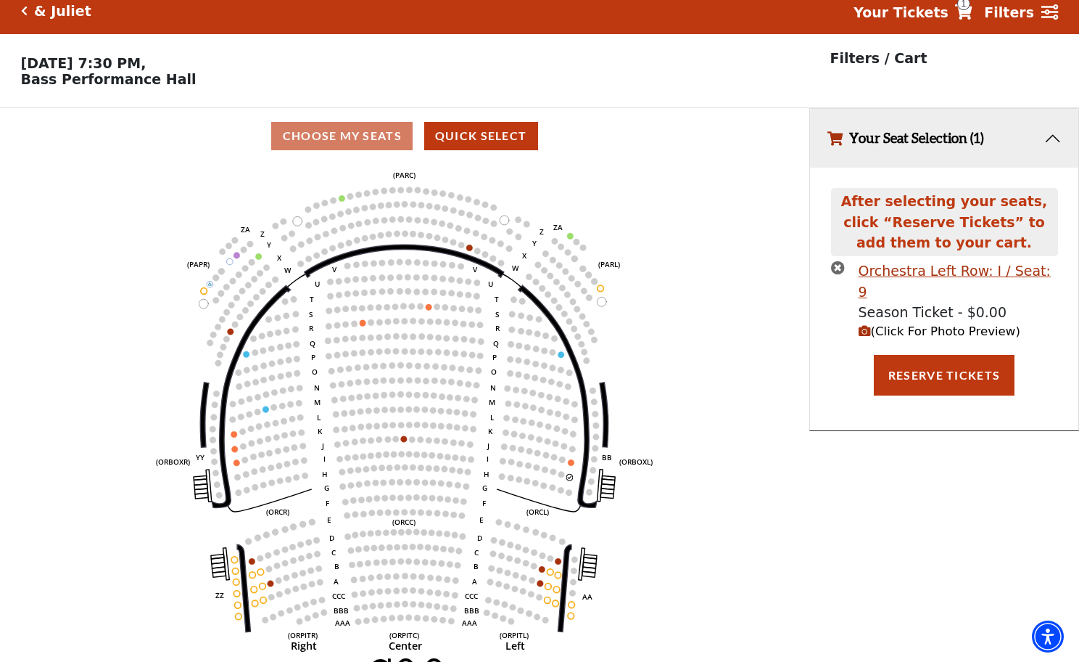
scroll to position [0, 0]
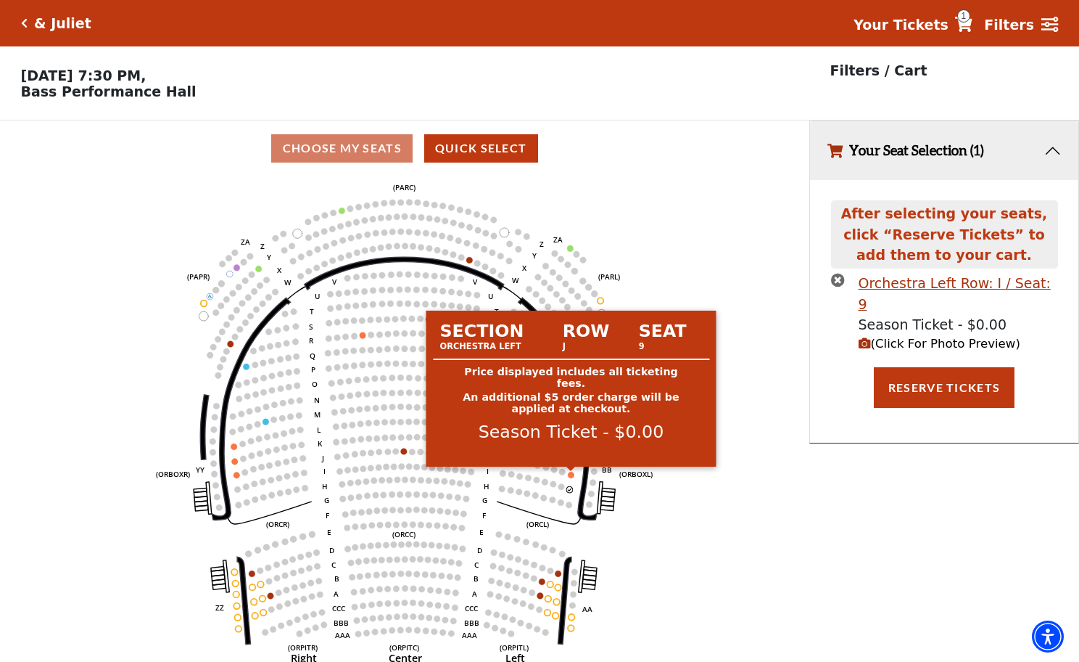
click at [570, 475] on circle at bounding box center [571, 475] width 7 height 7
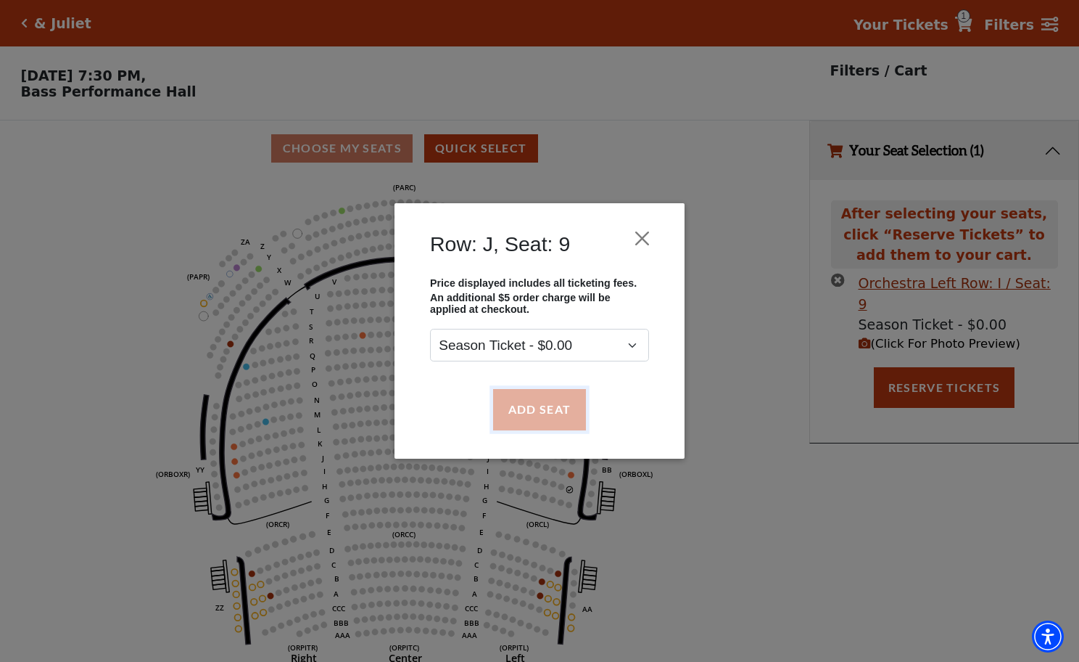
click at [554, 416] on button "Add Seat" at bounding box center [539, 409] width 93 height 41
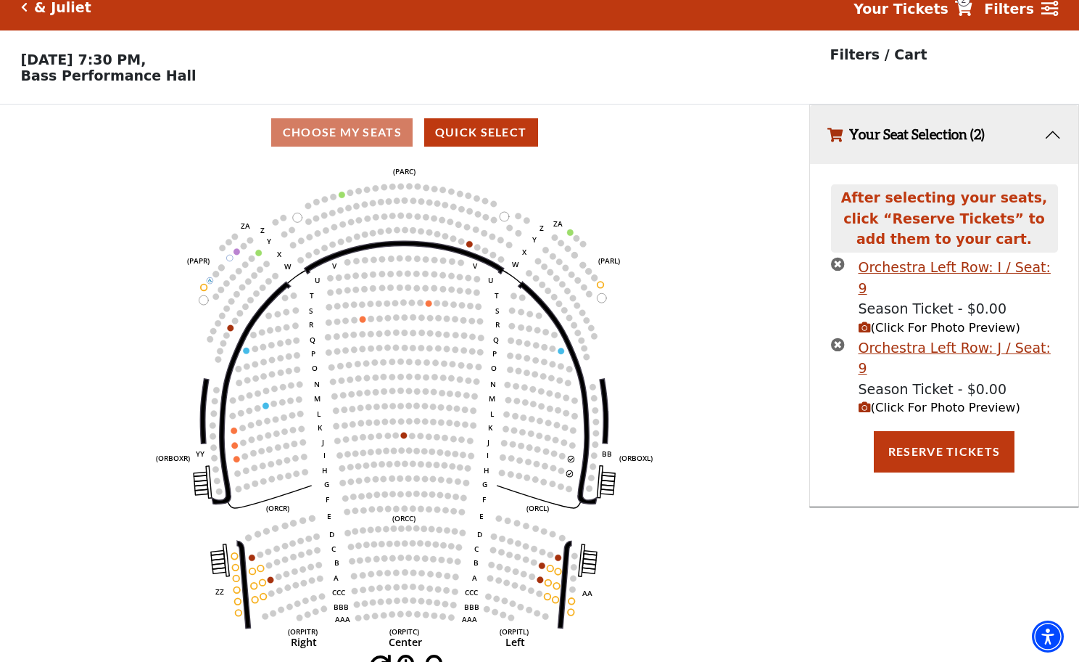
scroll to position [30, 0]
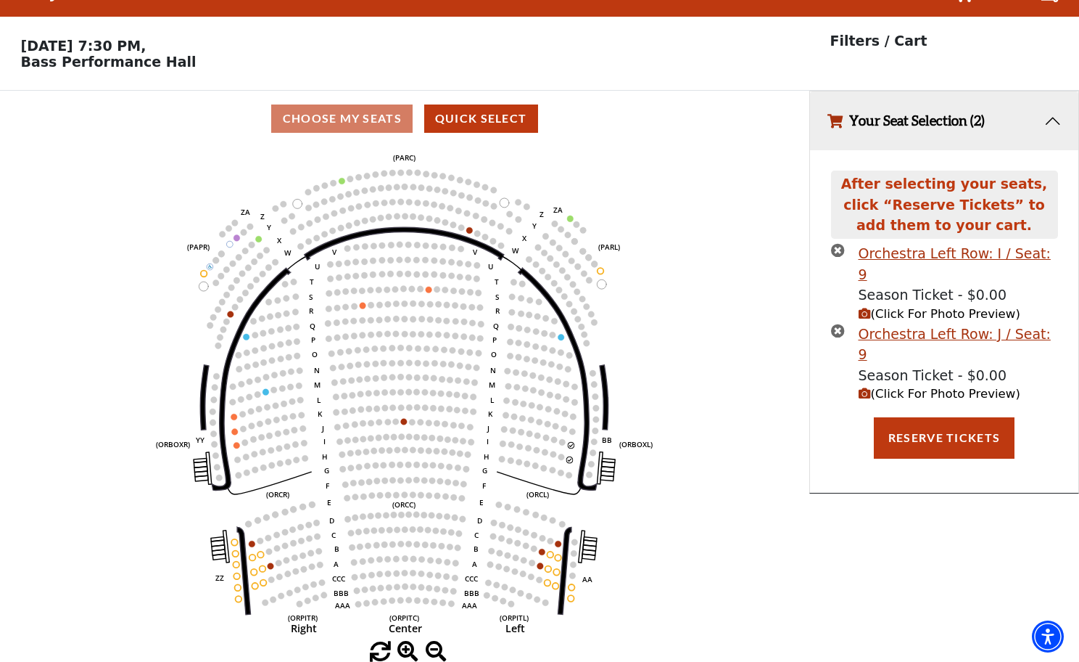
click at [864, 308] on icon "(Click For Photo Preview)" at bounding box center [865, 314] width 12 height 12
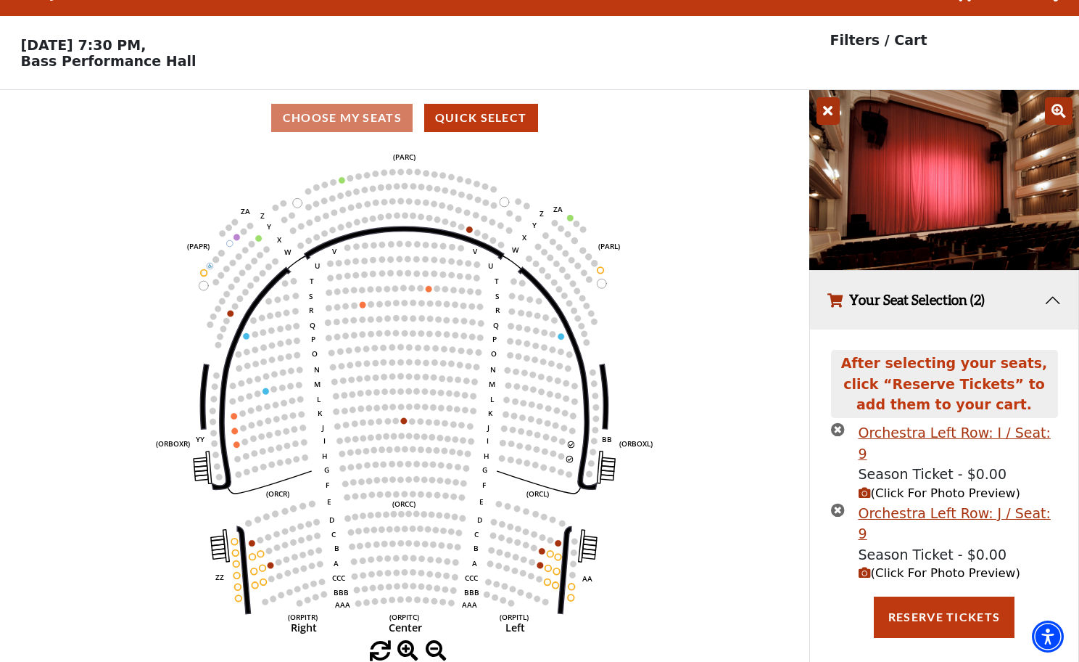
click at [835, 427] on icon "times-circle" at bounding box center [838, 429] width 14 height 14
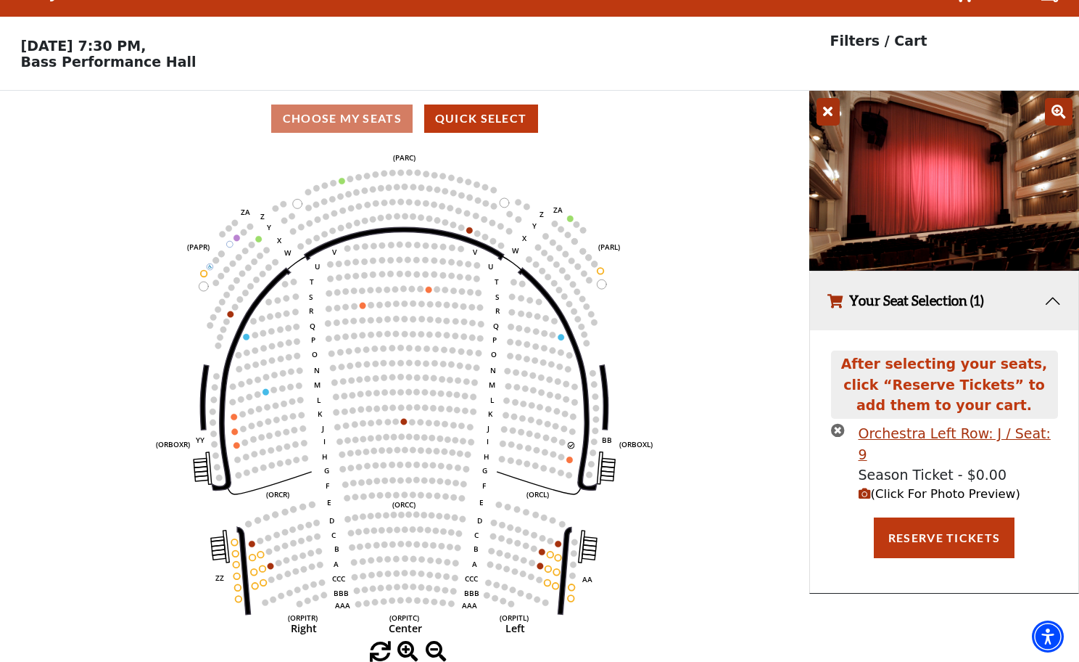
click at [839, 432] on icon "times-circle" at bounding box center [838, 430] width 14 height 14
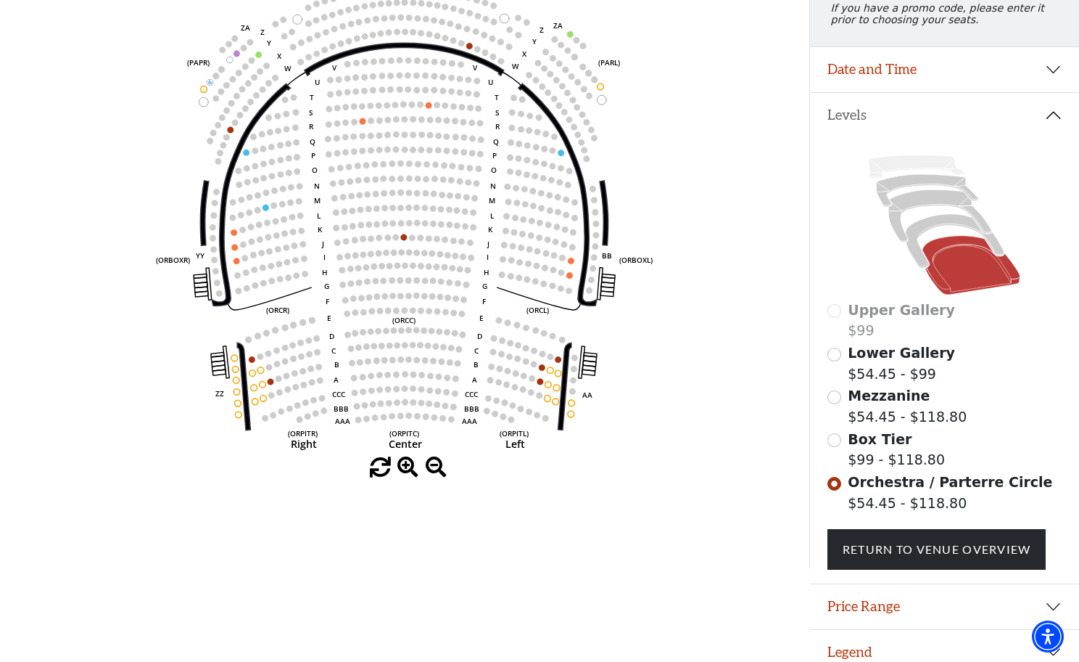
scroll to position [228, 0]
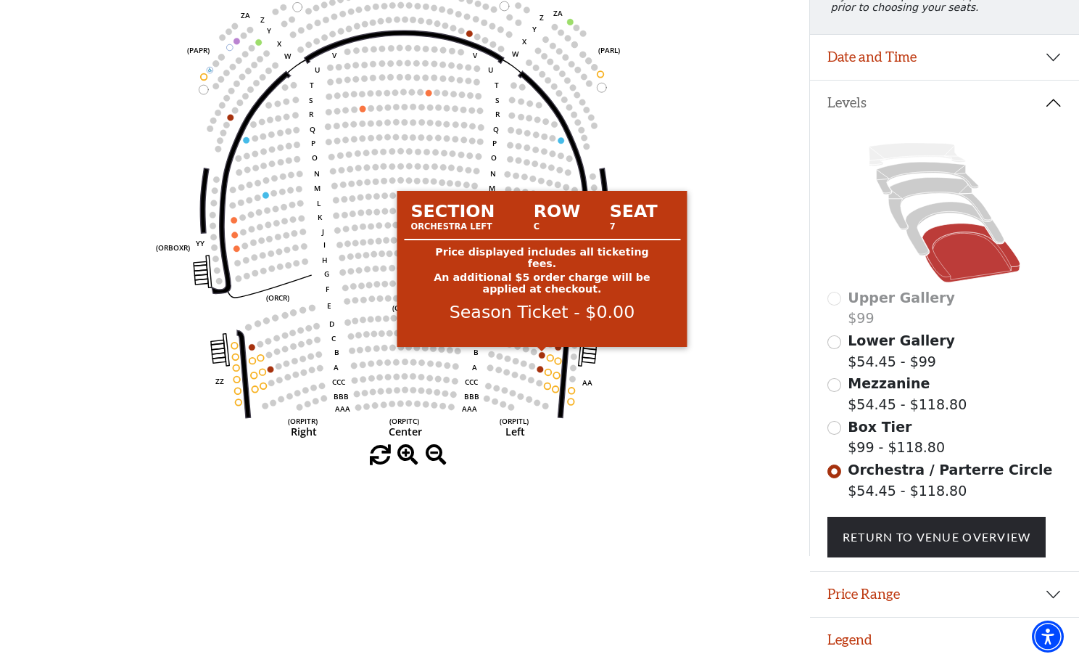
click at [544, 353] on circle at bounding box center [542, 355] width 7 height 7
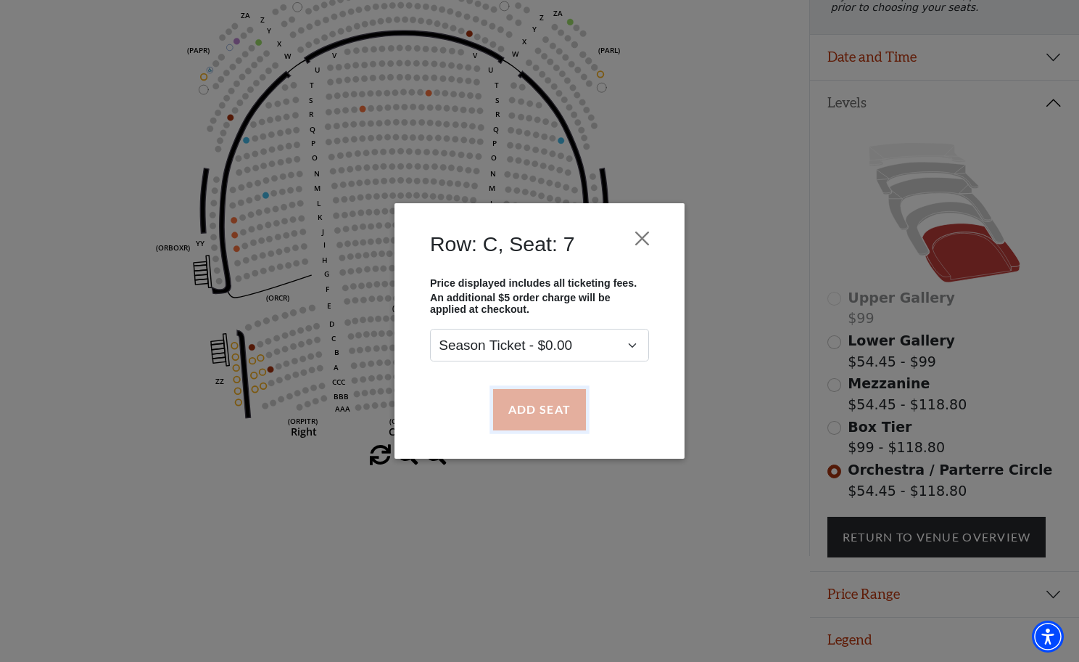
click at [543, 402] on button "Add Seat" at bounding box center [539, 409] width 93 height 41
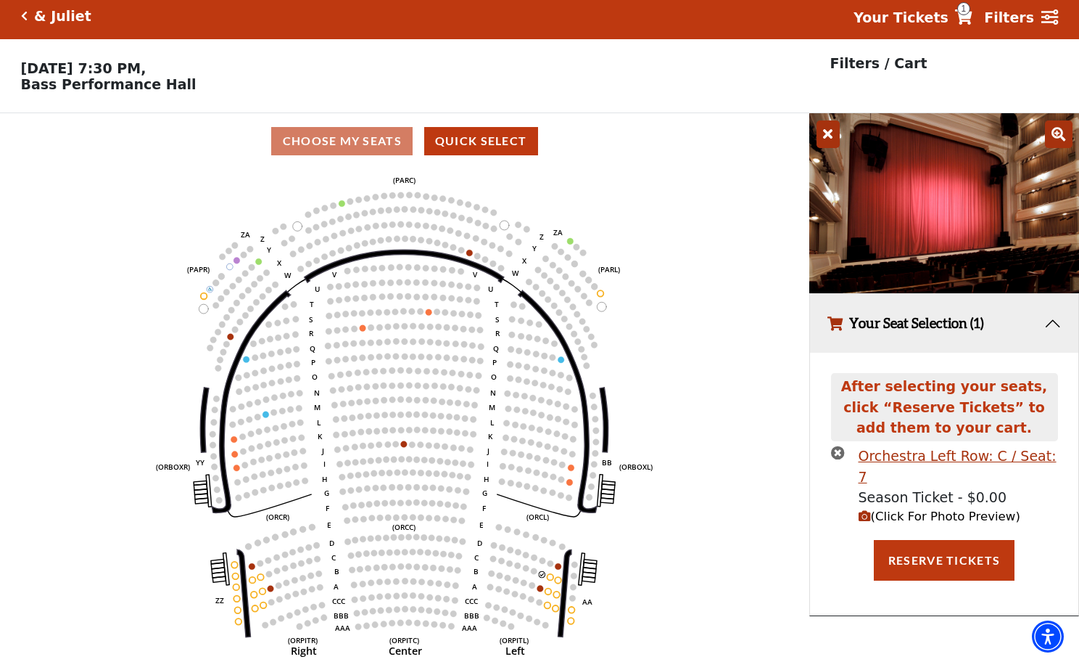
scroll to position [0, 0]
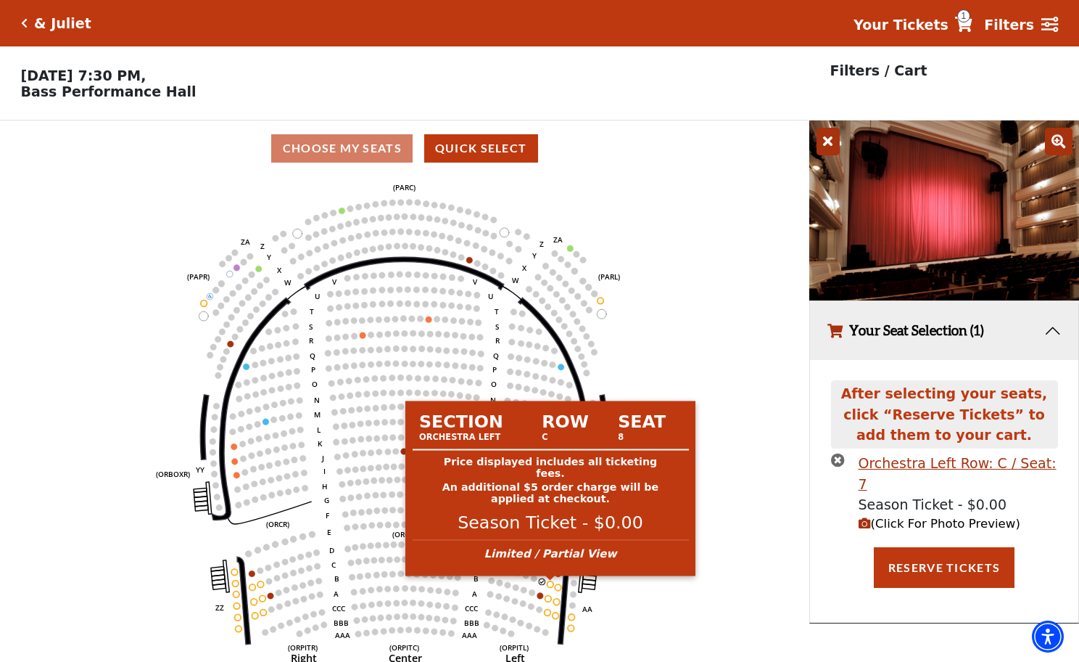
click at [551, 586] on circle at bounding box center [551, 584] width 7 height 7
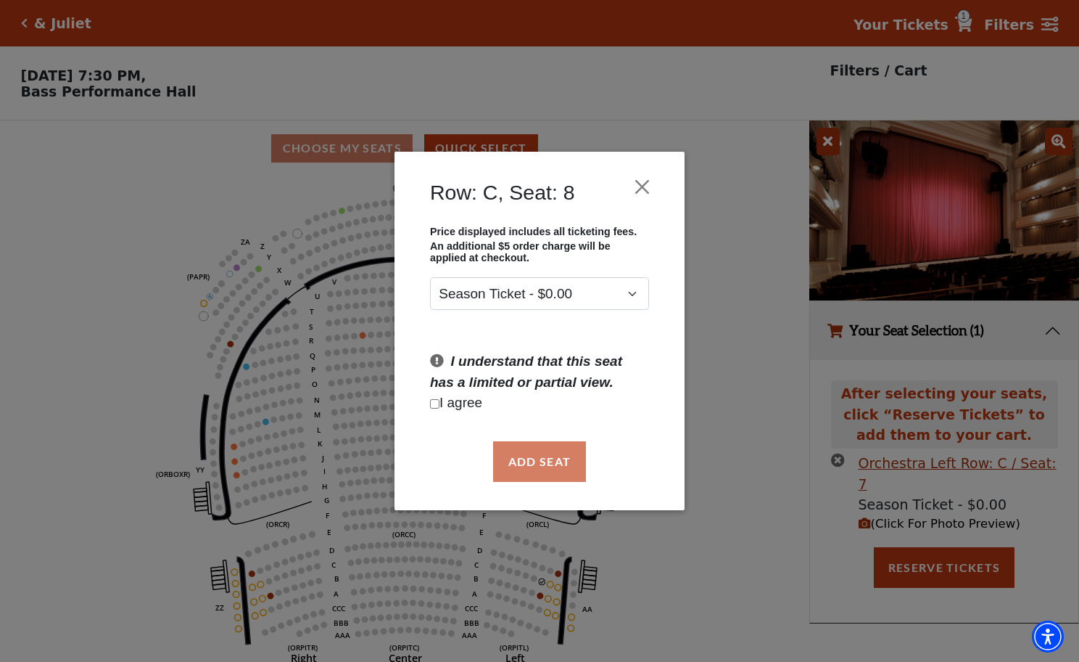
click at [439, 402] on input "Checkbox field" at bounding box center [434, 403] width 9 height 9
checkbox input "true"
click at [519, 453] on button "Add Seat" at bounding box center [539, 461] width 93 height 41
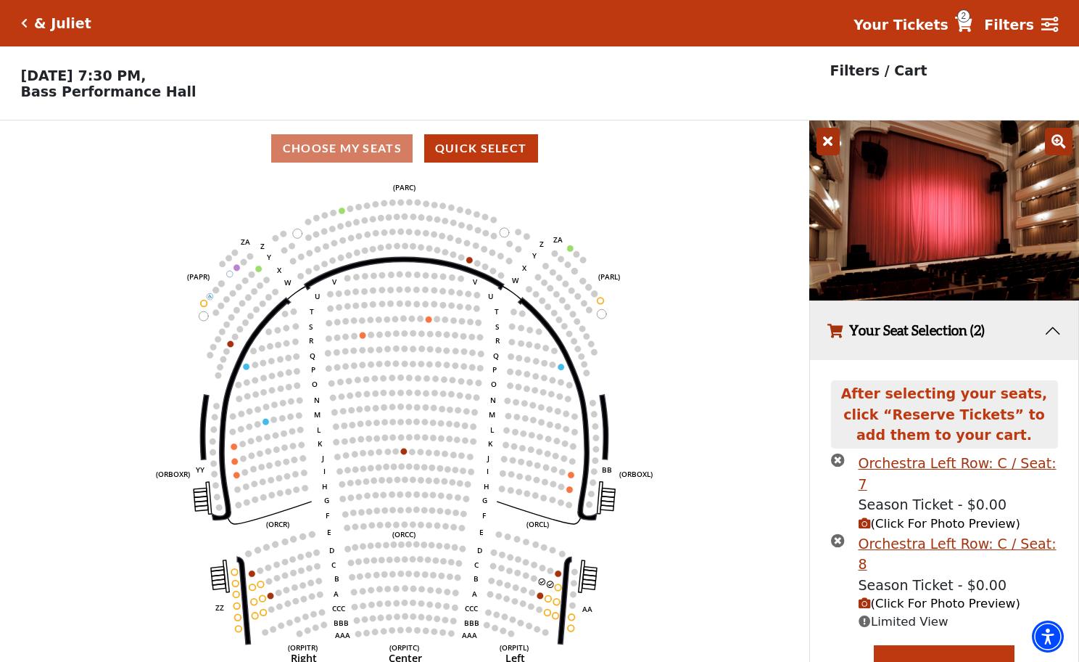
click at [904, 596] on span "(Click For Photo Preview)" at bounding box center [940, 603] width 162 height 14
click at [934, 533] on div "Orchestra Left Row: C / Seat: 8" at bounding box center [958, 553] width 199 height 41
click at [934, 596] on span "(Click For Photo Preview)" at bounding box center [940, 603] width 162 height 14
click at [869, 597] on icon "(Click For Photo Preview)" at bounding box center [865, 603] width 12 height 12
click at [873, 516] on span "(Click For Photo Preview)" at bounding box center [940, 523] width 162 height 14
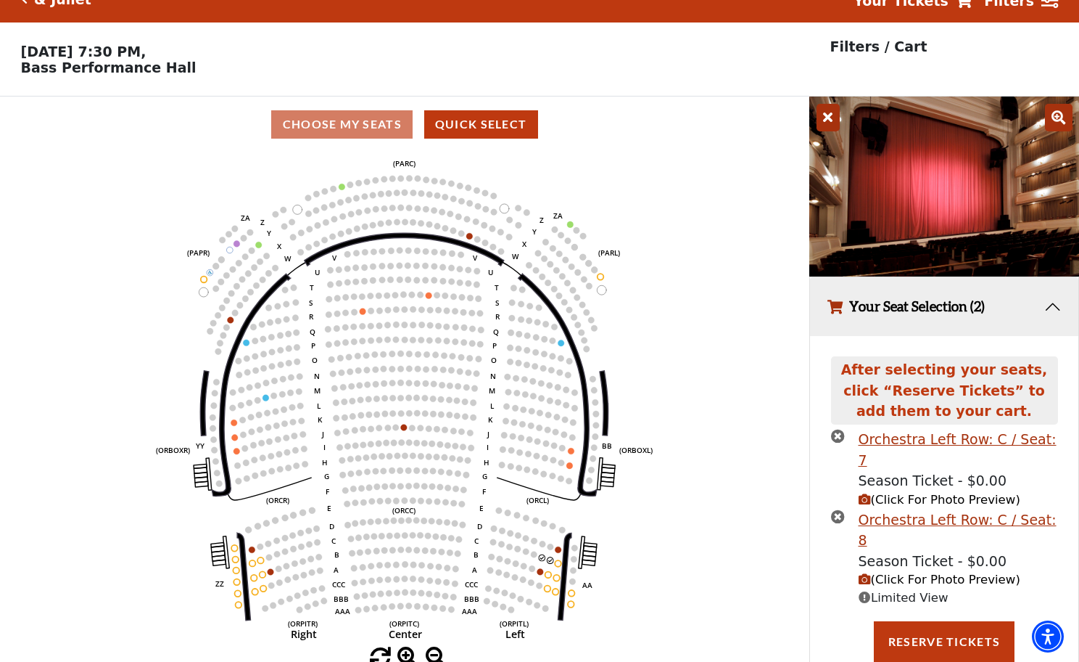
scroll to position [30, 0]
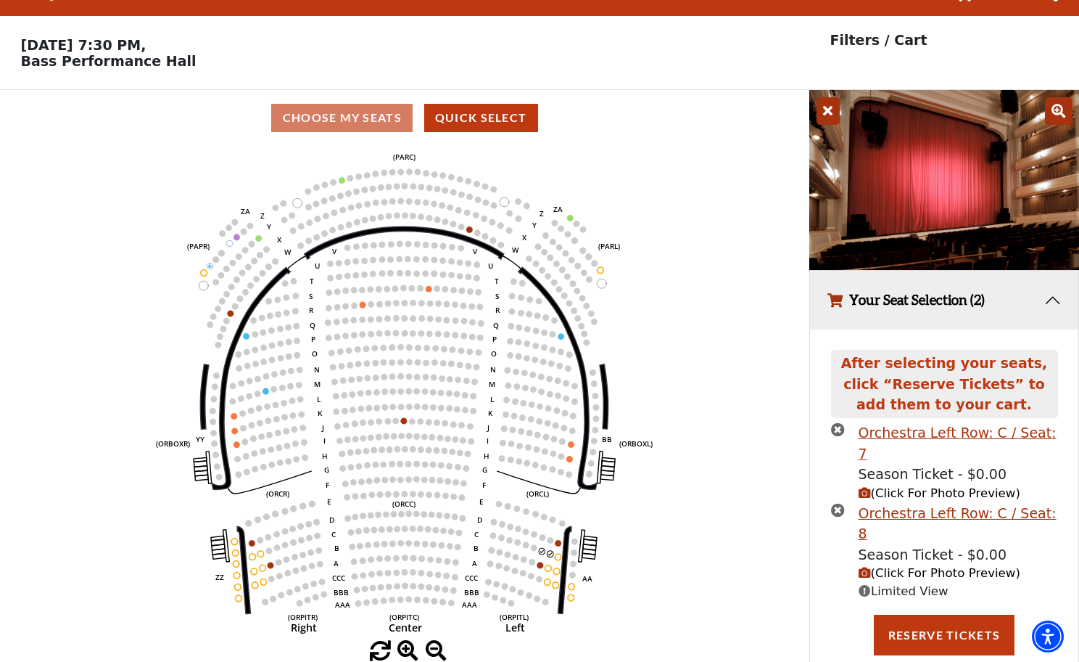
click at [840, 503] on icon "times-circle" at bounding box center [838, 510] width 14 height 14
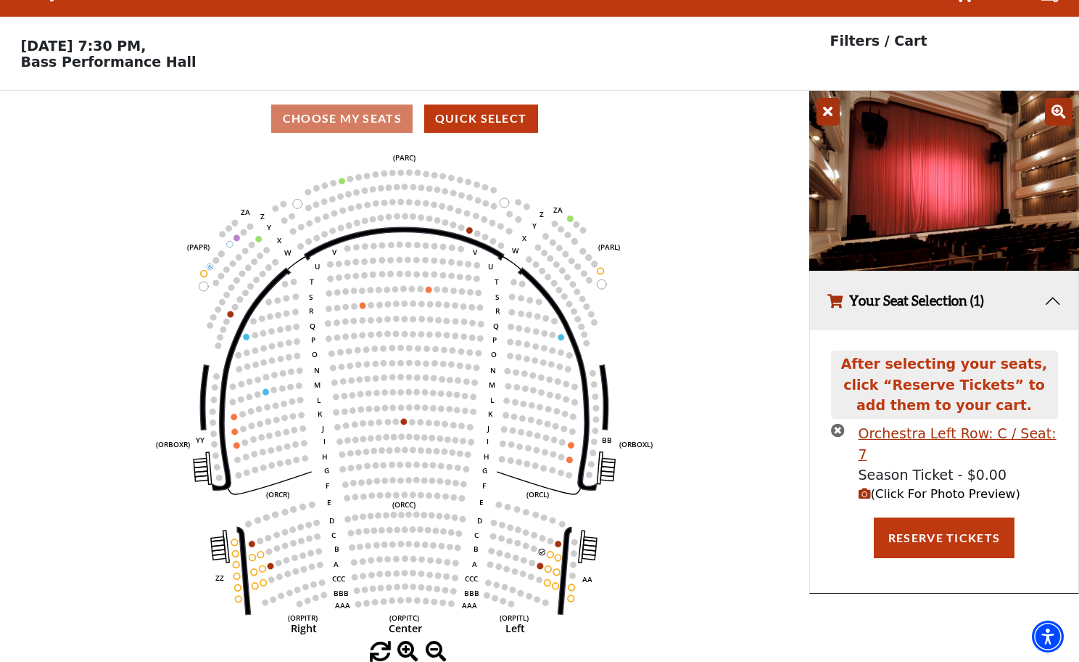
click at [839, 432] on icon "times-circle" at bounding box center [838, 430] width 14 height 14
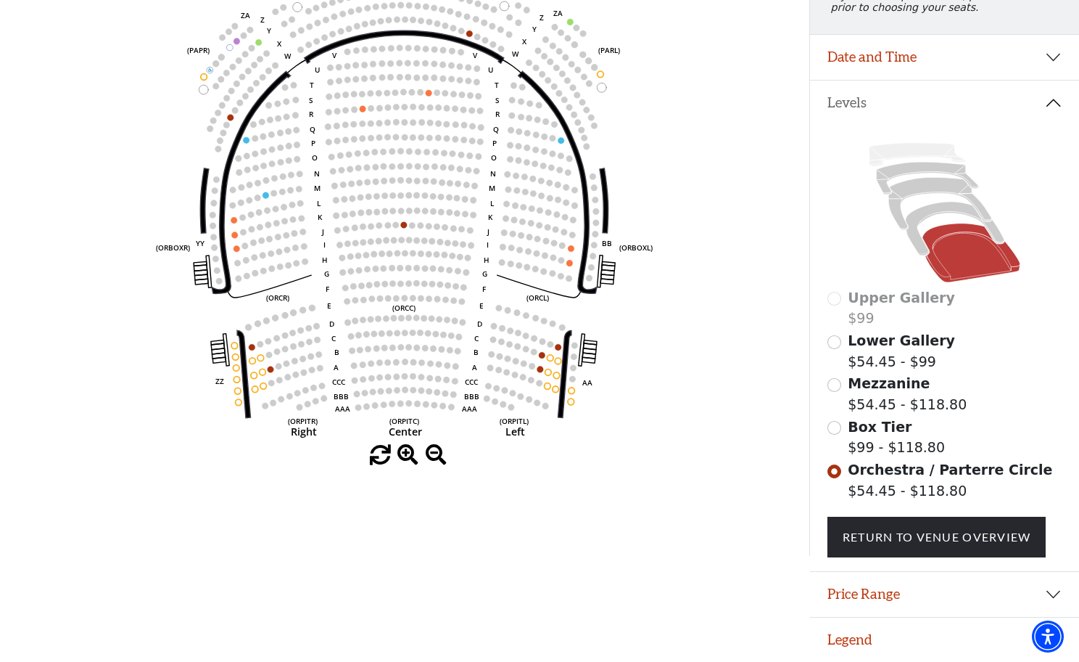
scroll to position [228, 0]
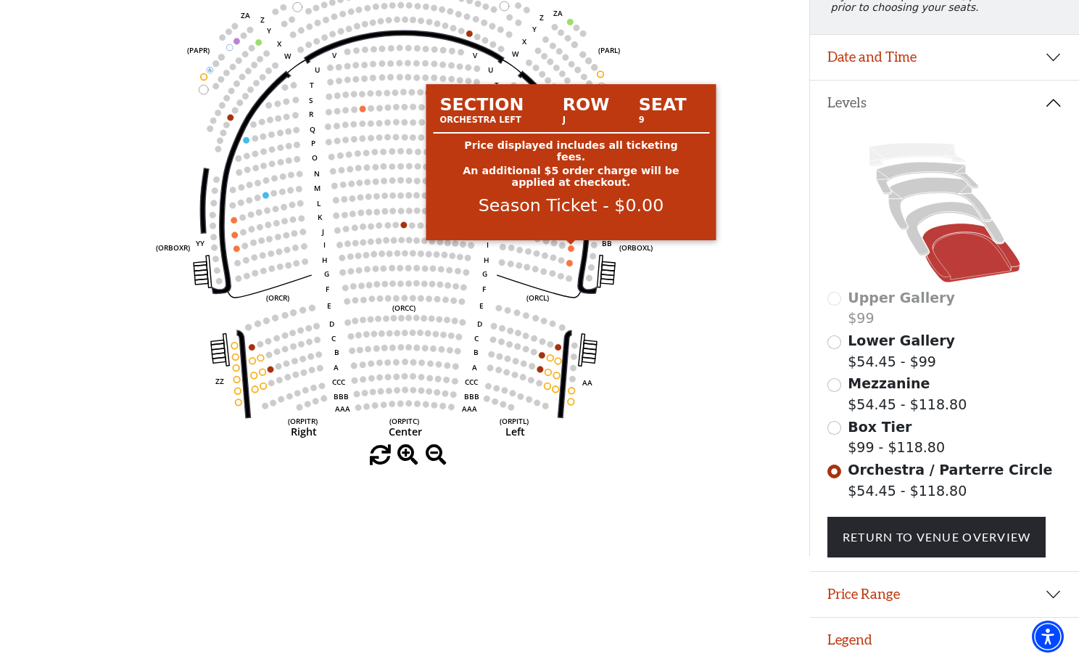
click at [572, 246] on circle at bounding box center [571, 248] width 7 height 7
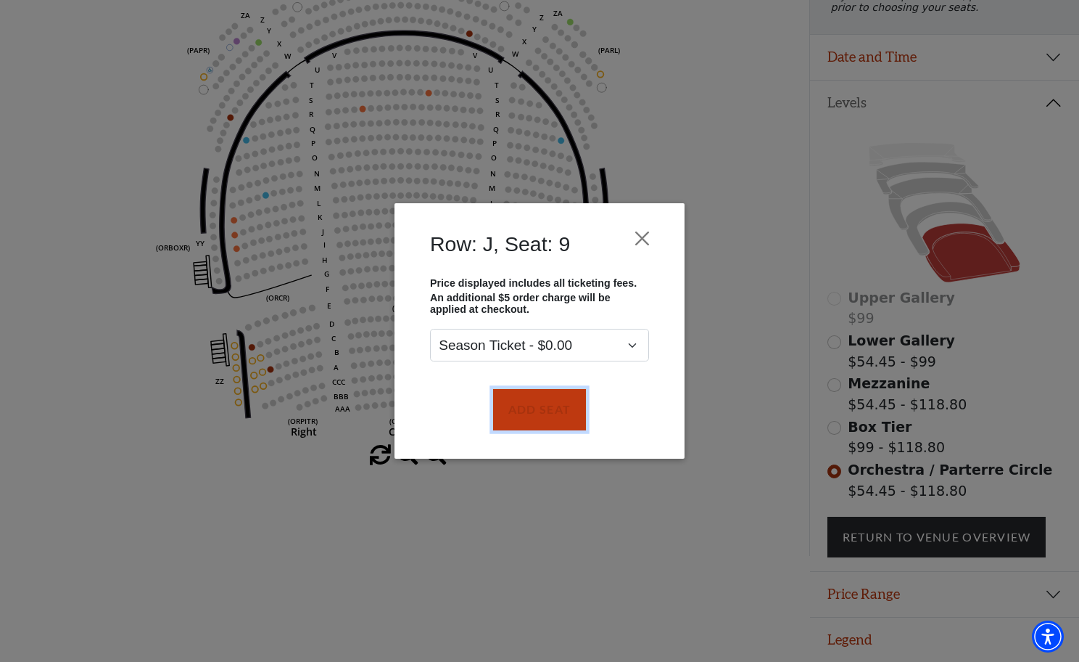
drag, startPoint x: 540, startPoint y: 398, endPoint x: 545, endPoint y: 345, distance: 52.4
click at [540, 397] on button "Add Seat" at bounding box center [539, 409] width 93 height 41
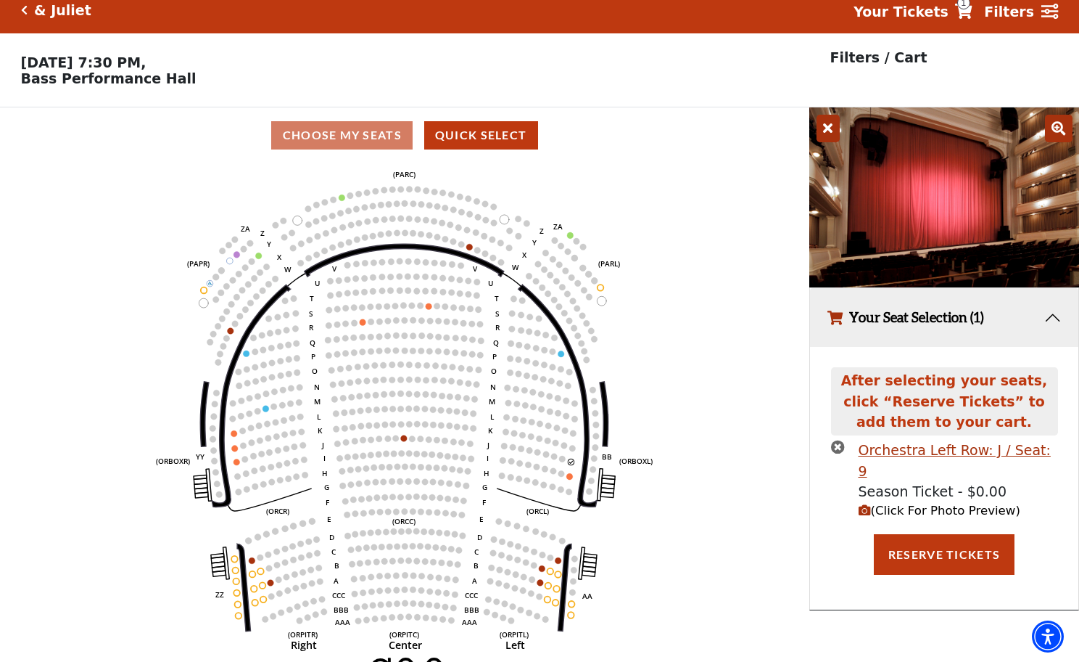
scroll to position [0, 0]
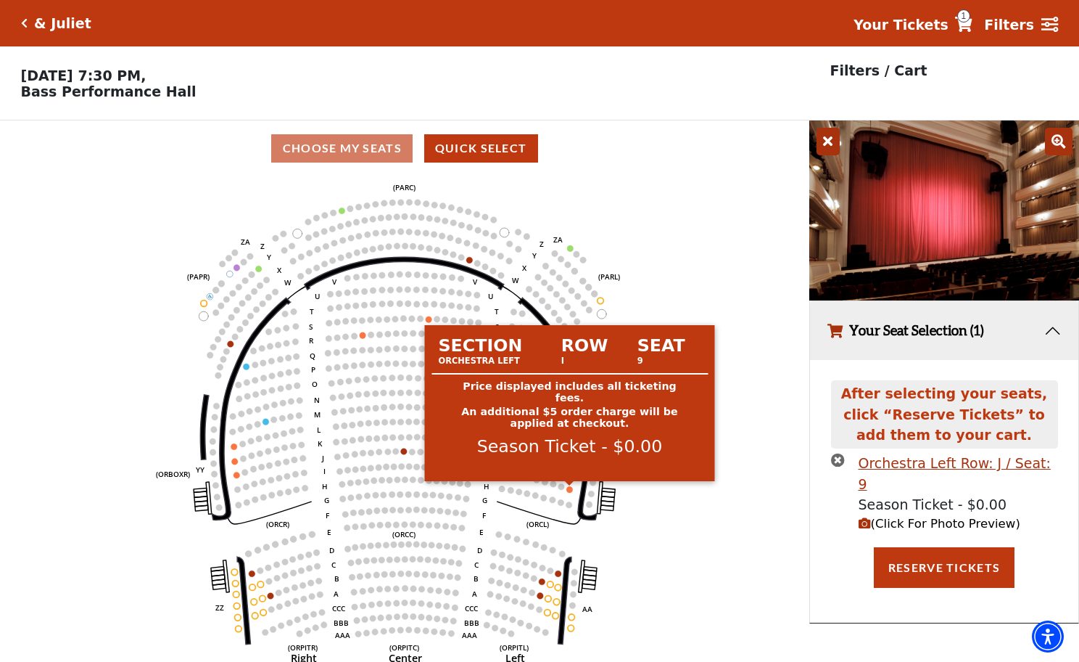
click at [569, 491] on circle at bounding box center [570, 489] width 7 height 7
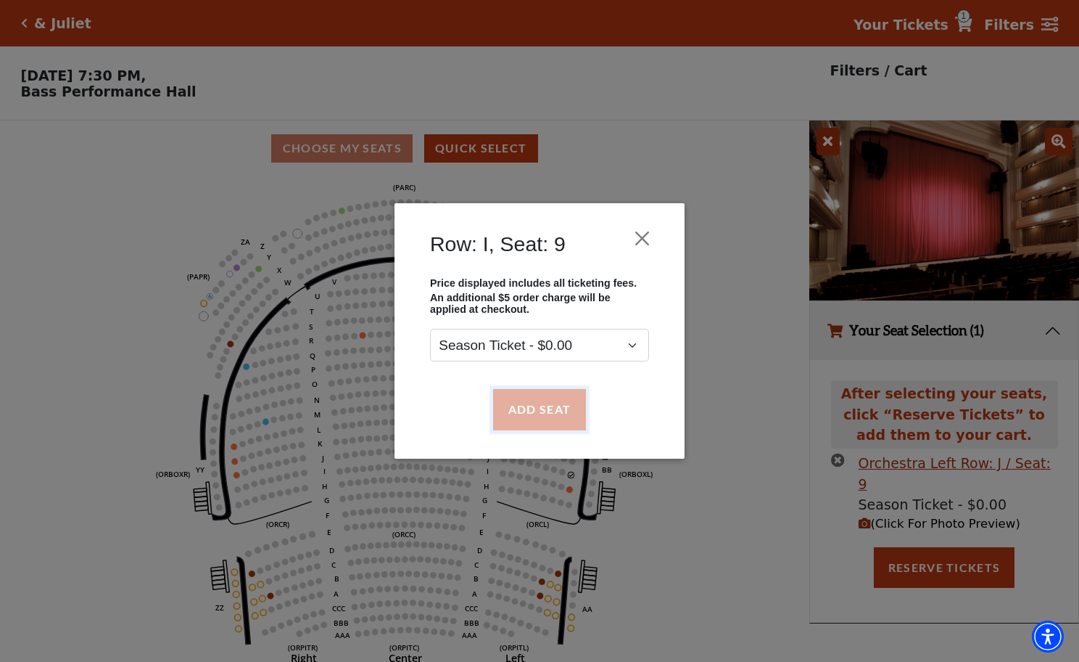
click at [557, 424] on button "Add Seat" at bounding box center [539, 409] width 93 height 41
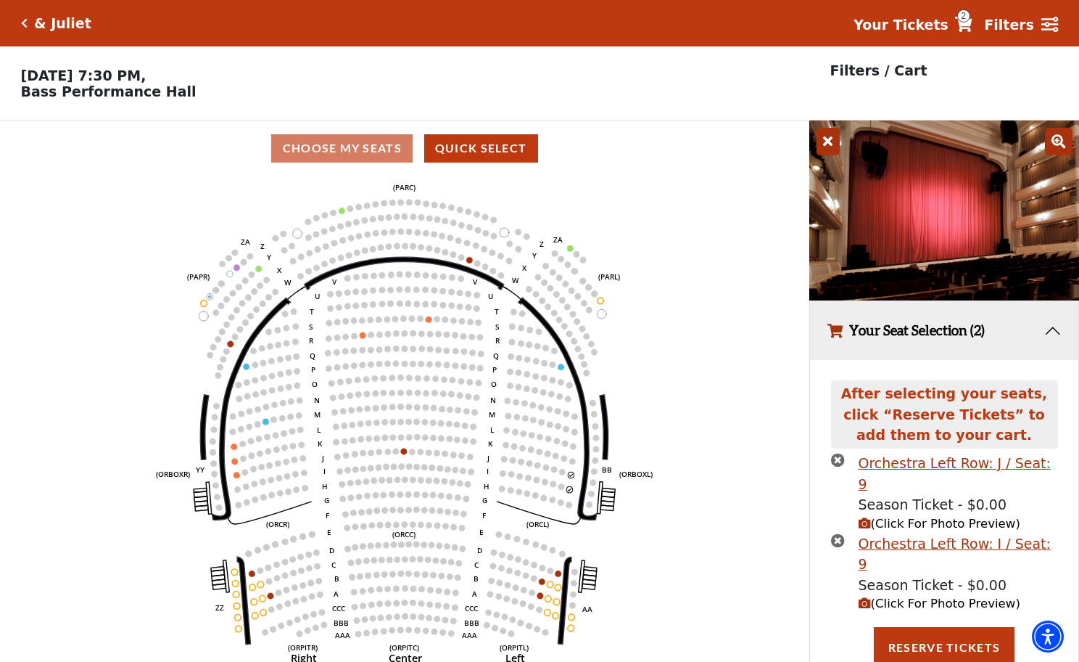
scroll to position [30, 0]
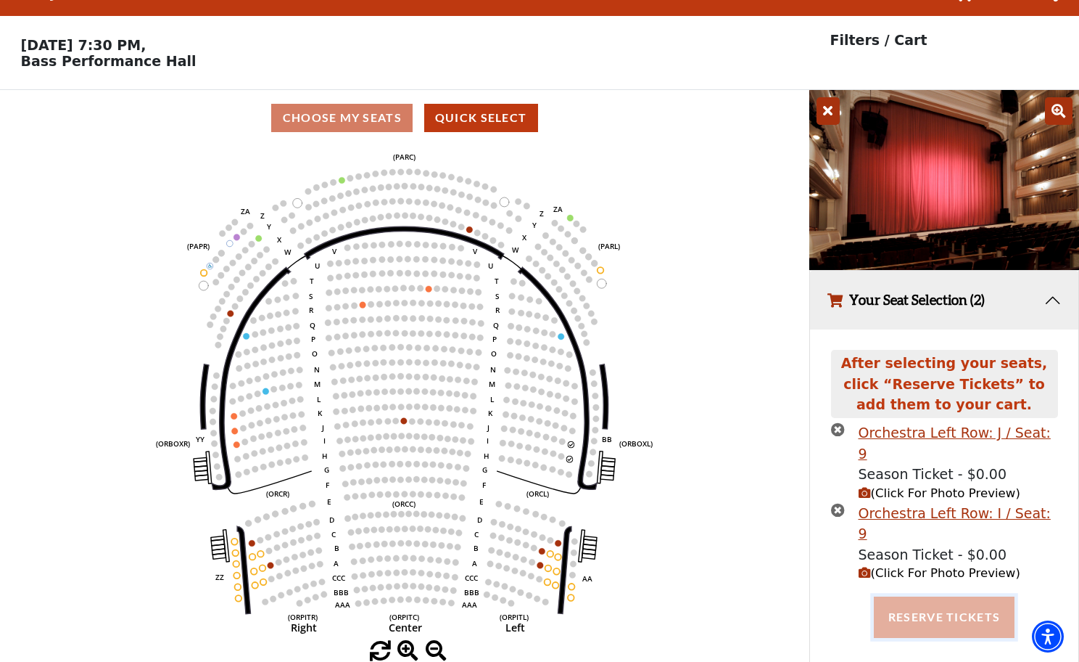
click at [921, 596] on button "Reserve Tickets" at bounding box center [944, 616] width 141 height 41
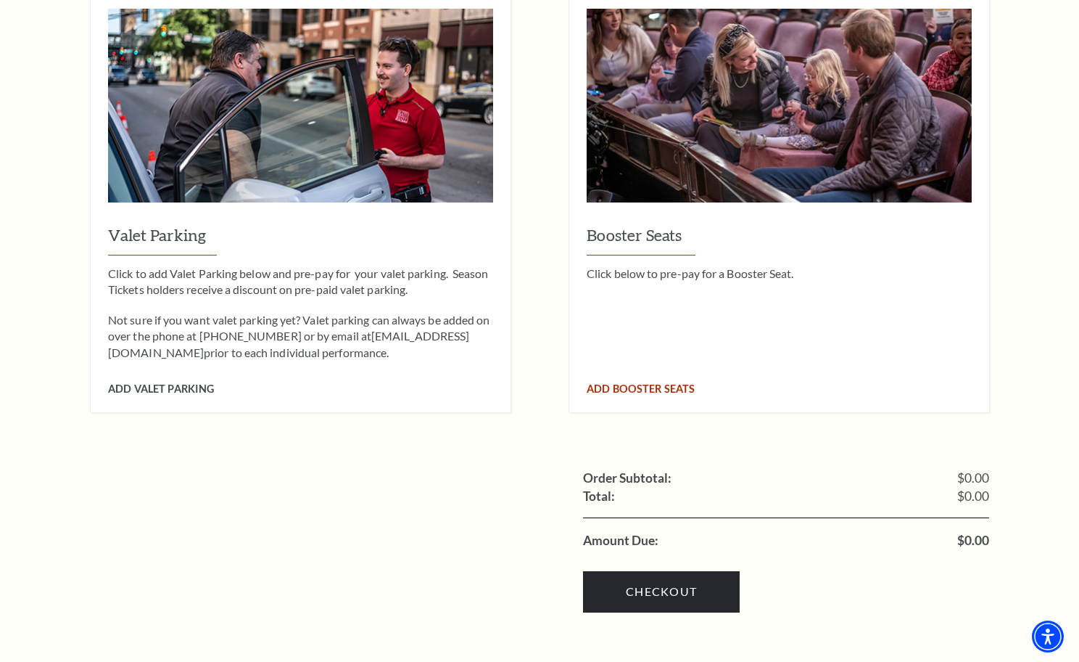
scroll to position [1327, 0]
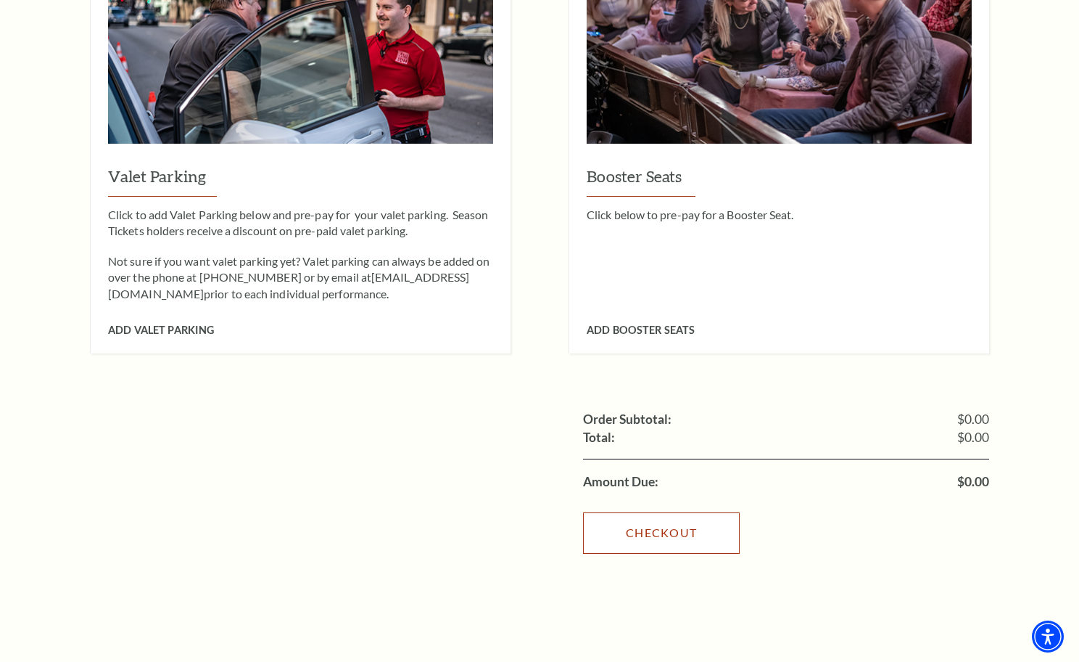
click at [657, 512] on link "Checkout" at bounding box center [661, 532] width 157 height 41
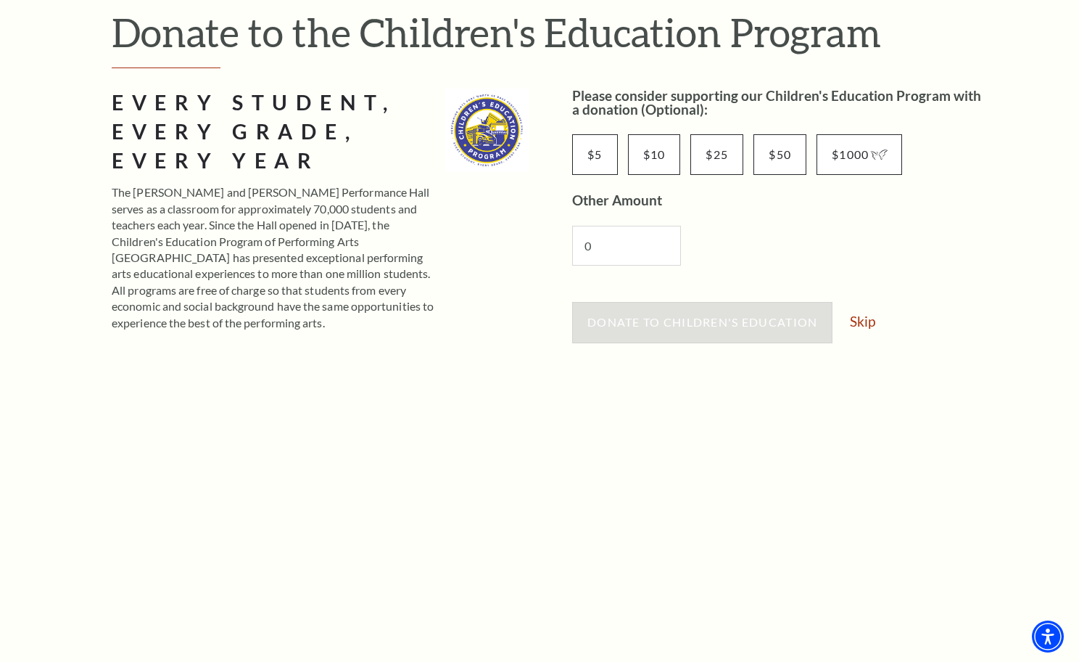
scroll to position [216, 0]
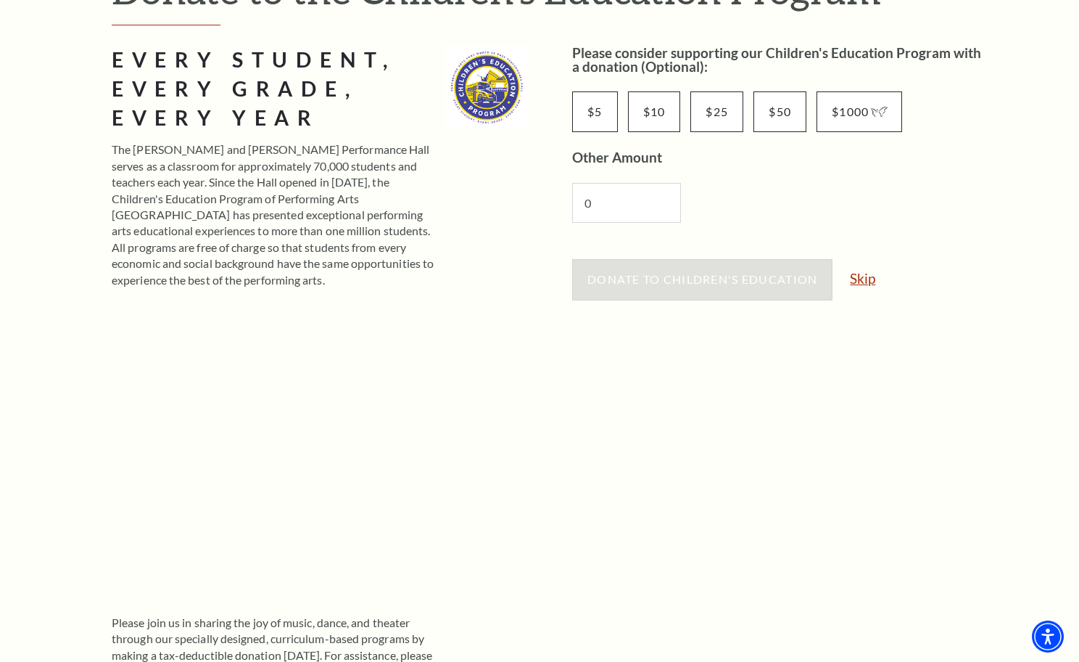
click at [863, 276] on link "Skip" at bounding box center [862, 278] width 25 height 14
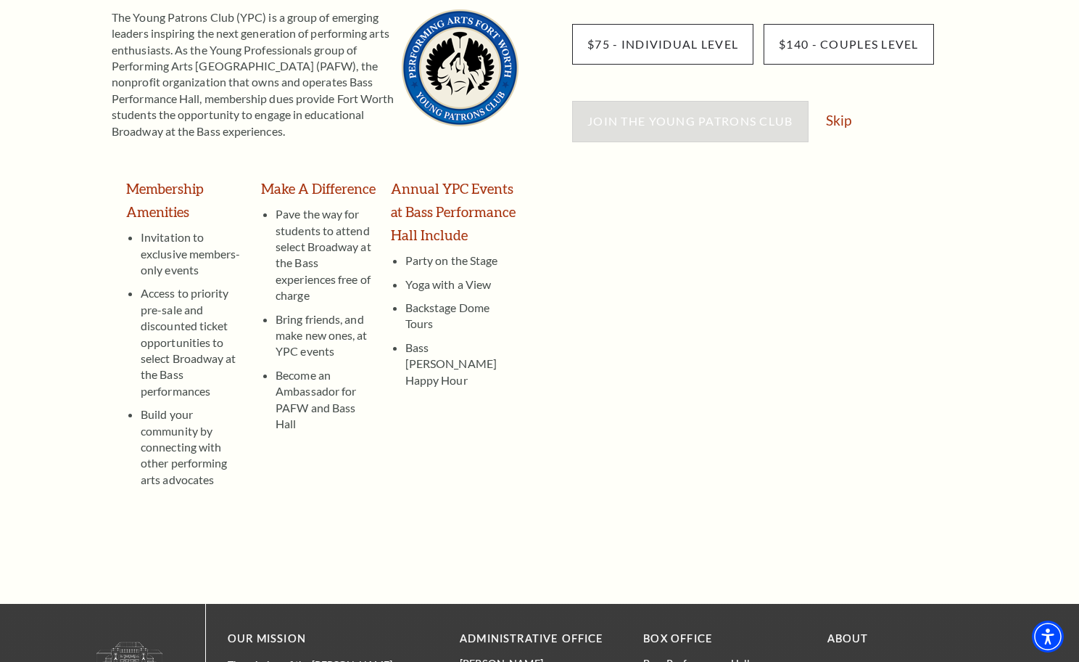
scroll to position [253, 0]
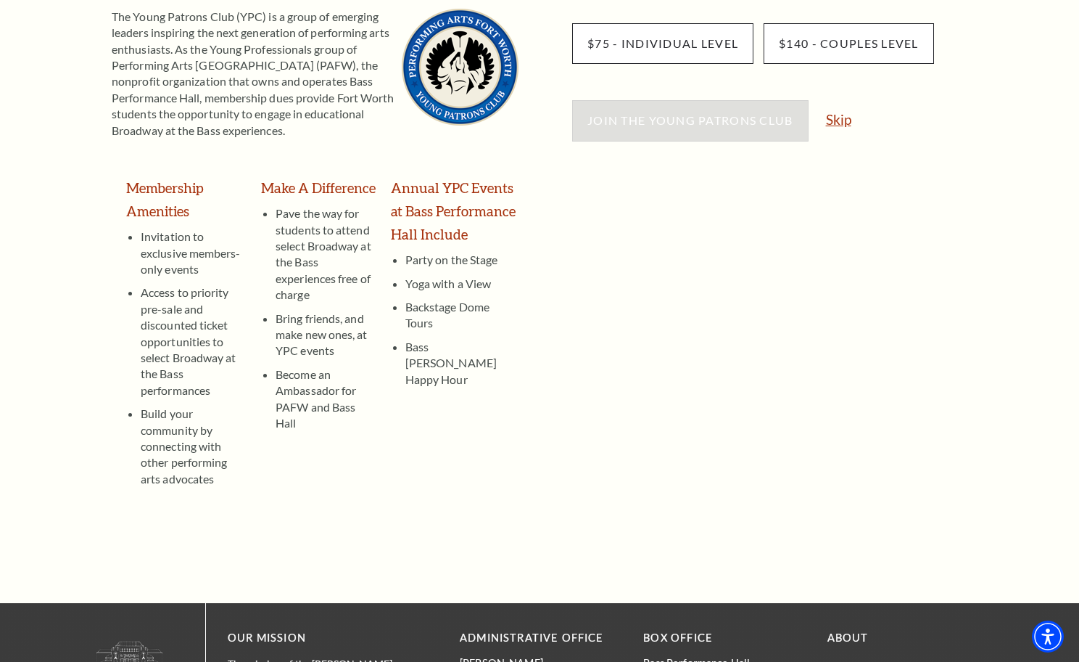
click at [847, 123] on link "Skip" at bounding box center [838, 119] width 25 height 14
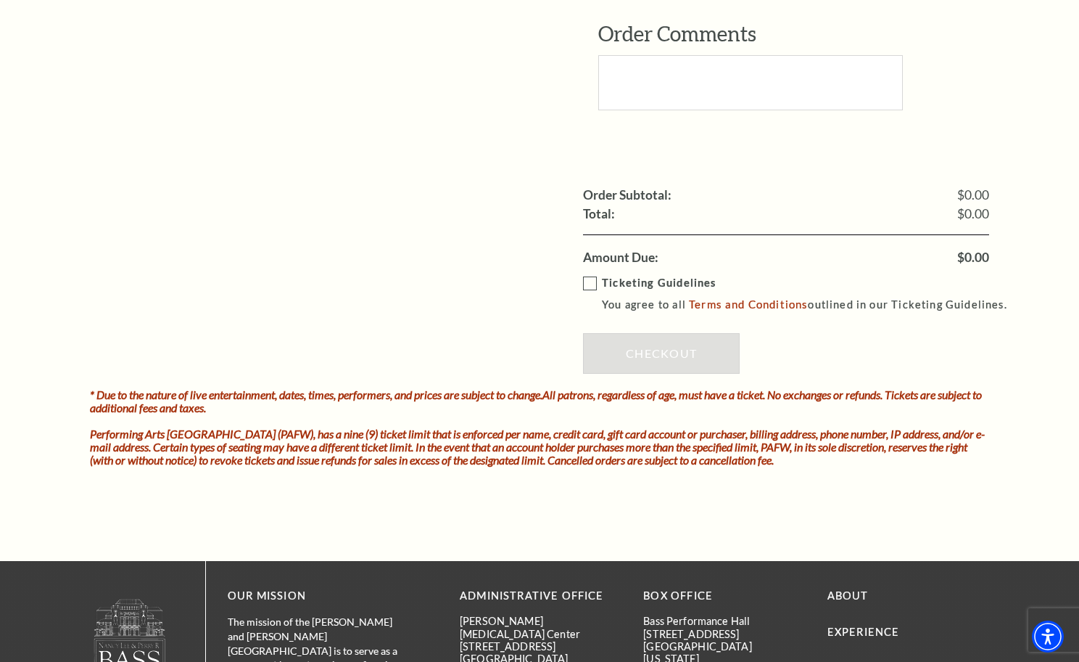
scroll to position [1327, 0]
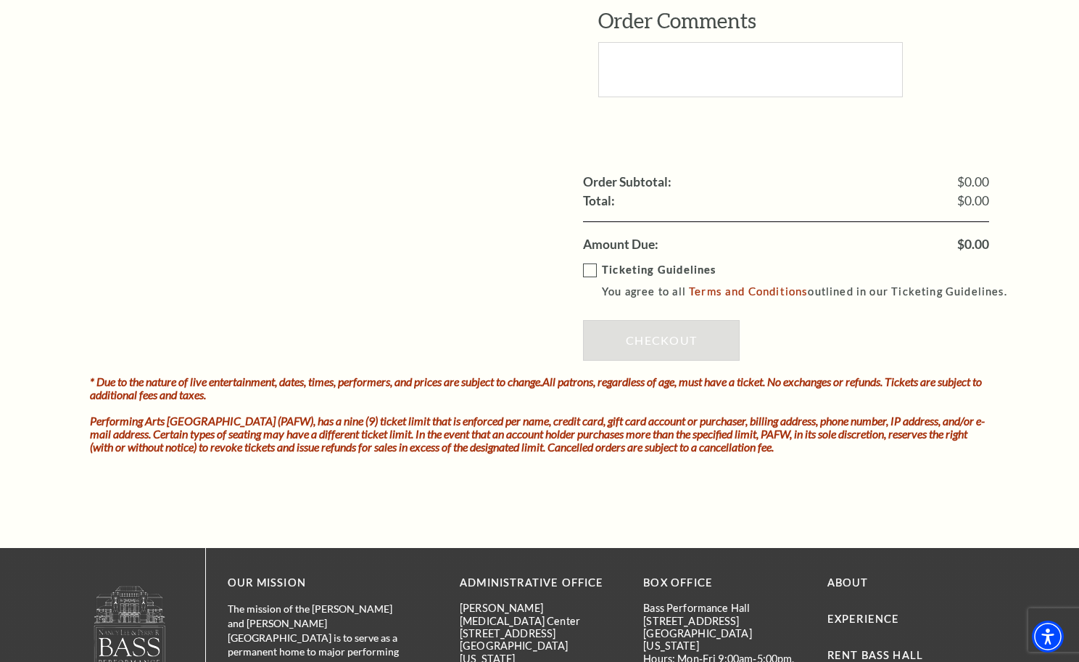
click at [594, 261] on label "Ticketing Guidelines You agree to all Terms and Conditions outlined in our Tick…" at bounding box center [801, 281] width 437 height 40
click at [0, 0] on input "Ticketing Guidelines You agree to all Terms and Conditions outlined in our Tick…" at bounding box center [0, 0] width 0 height 0
click at [641, 321] on link "Checkout" at bounding box center [661, 340] width 157 height 41
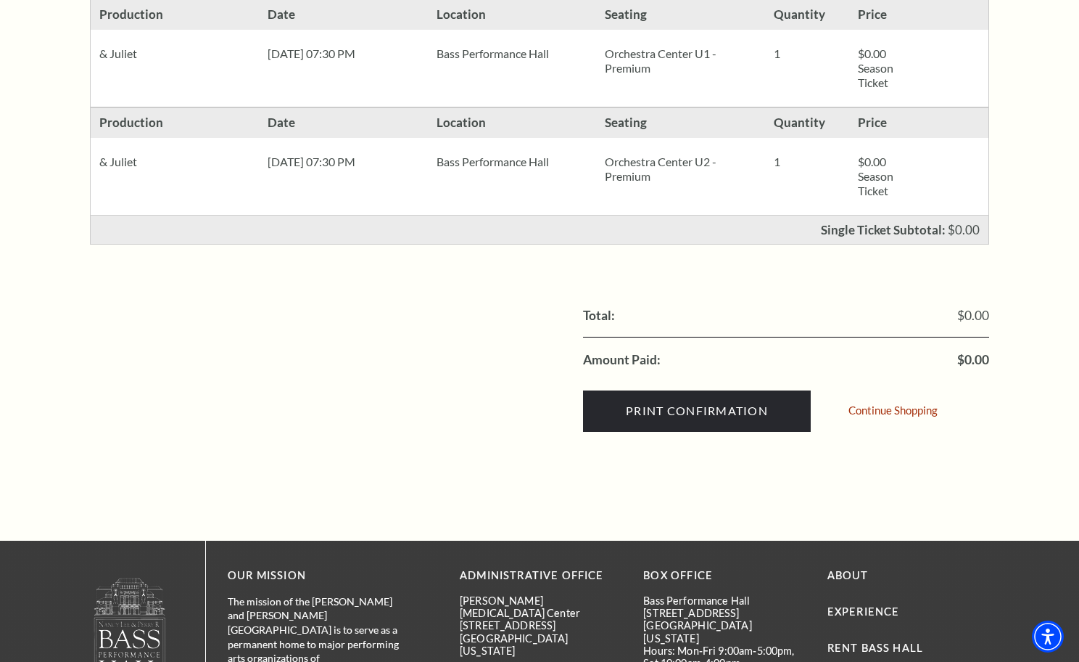
scroll to position [556, 0]
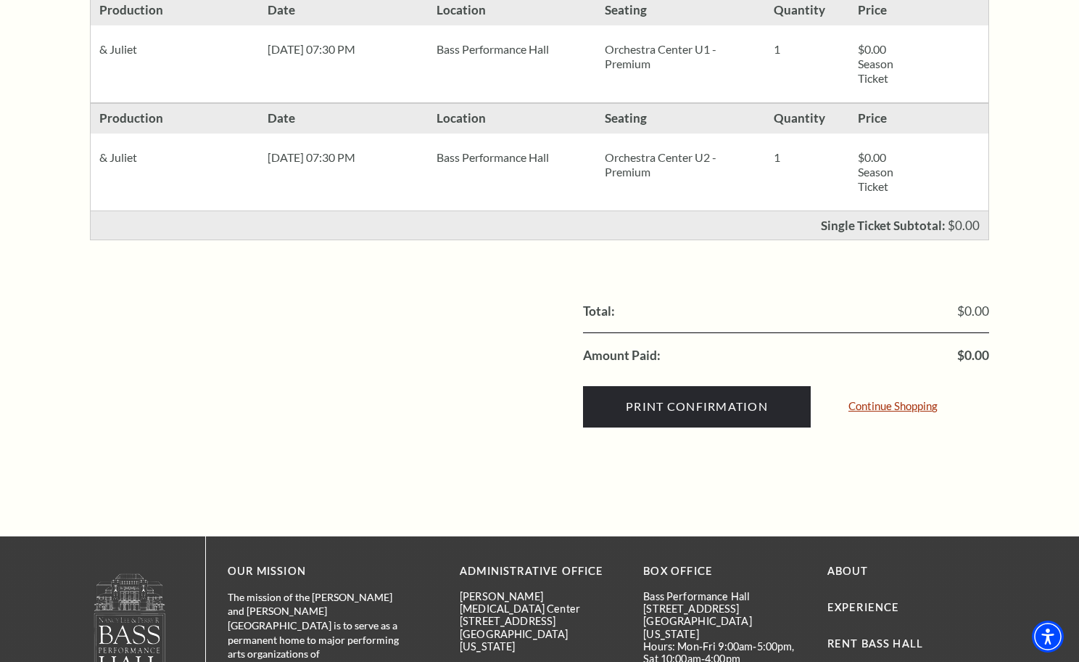
click at [895, 406] on link "Continue Shopping" at bounding box center [893, 405] width 89 height 11
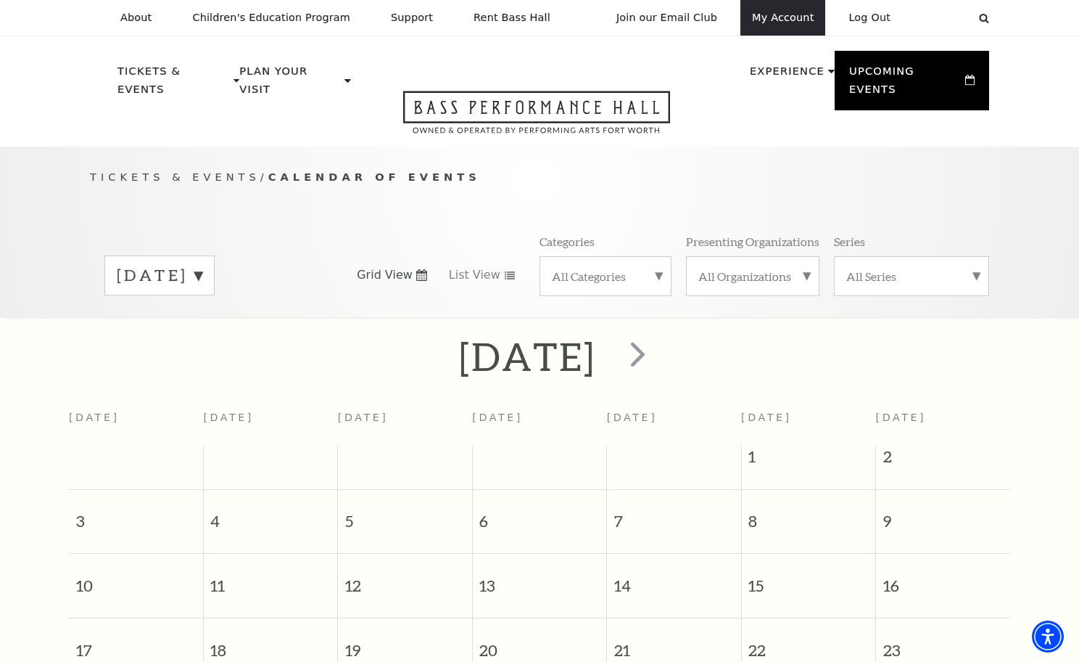
click at [778, 22] on link "My Account" at bounding box center [783, 18] width 85 height 36
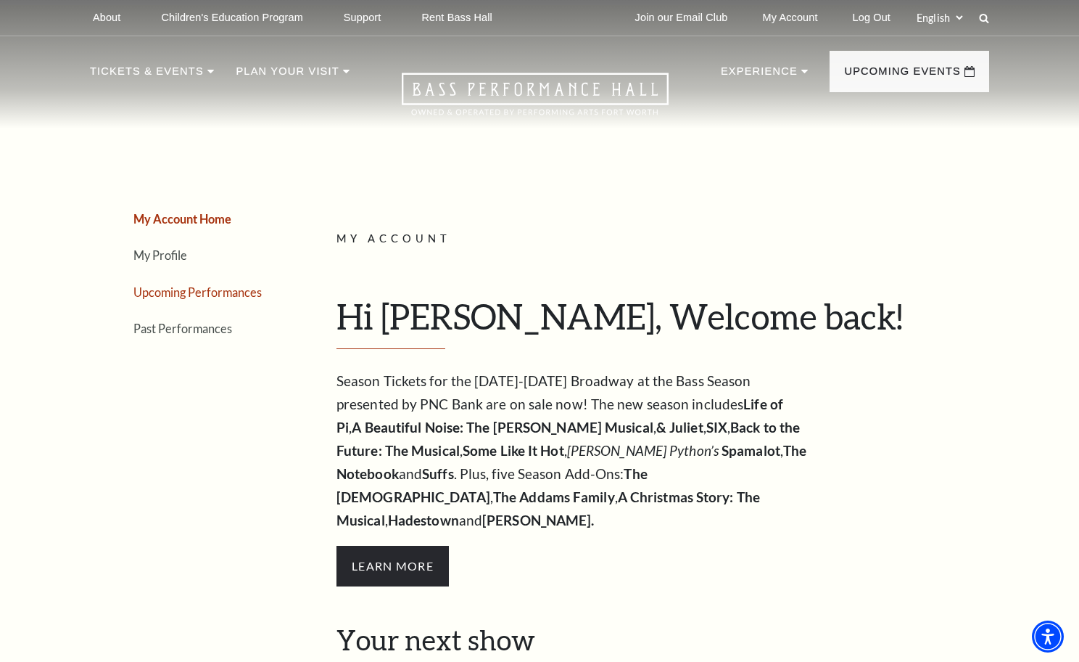
click at [213, 292] on link "Upcoming Performances" at bounding box center [197, 292] width 128 height 14
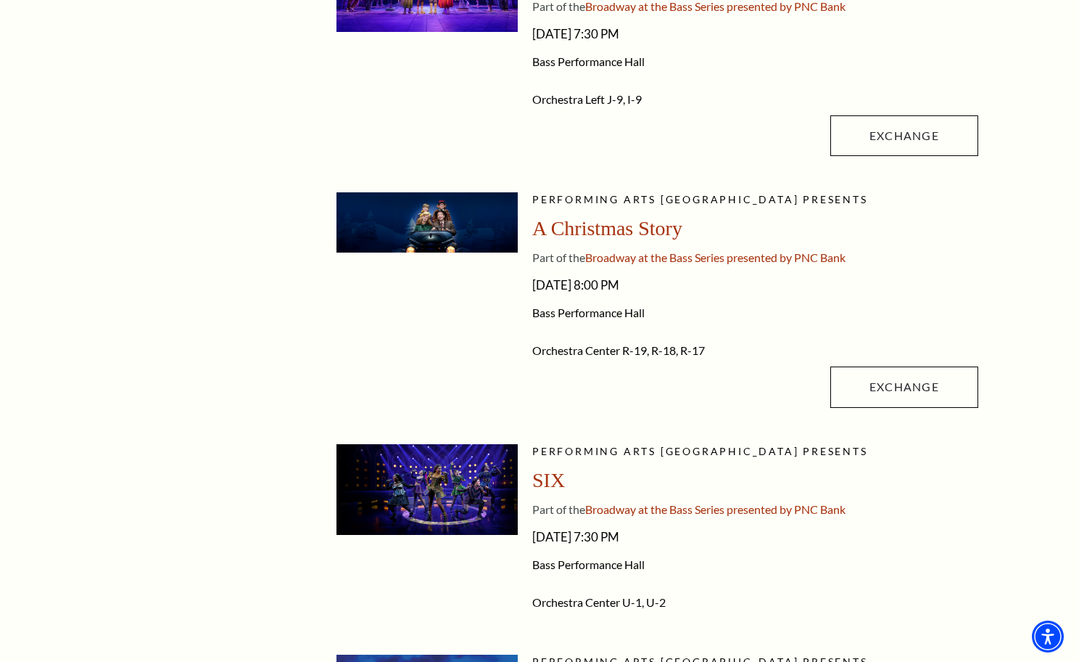
scroll to position [984, 0]
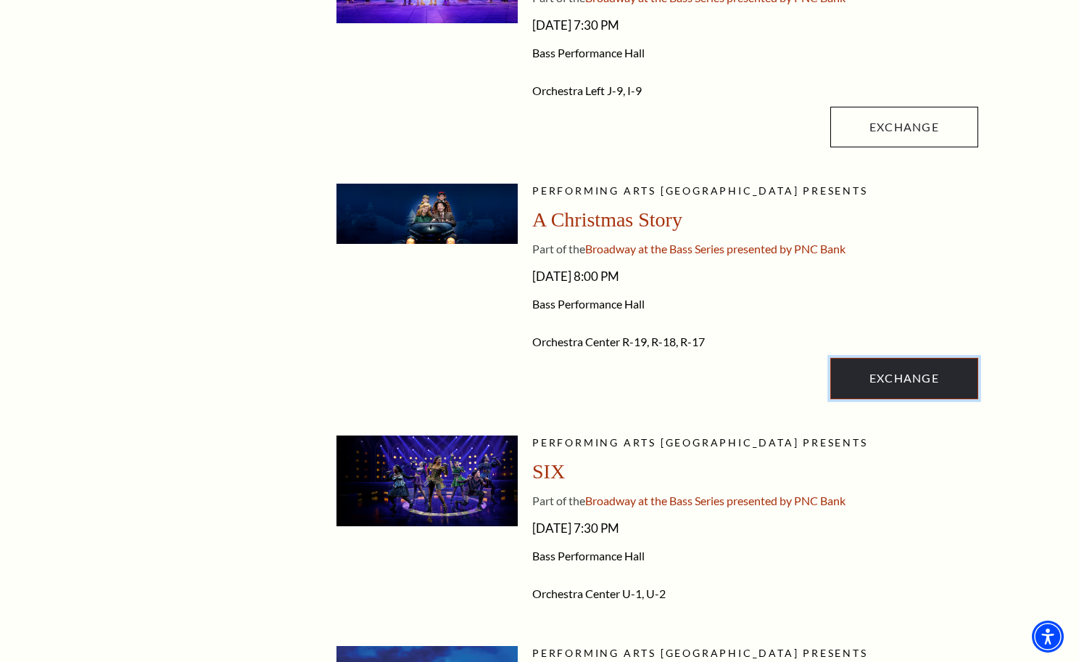
click at [867, 376] on link "Exchange" at bounding box center [905, 378] width 148 height 41
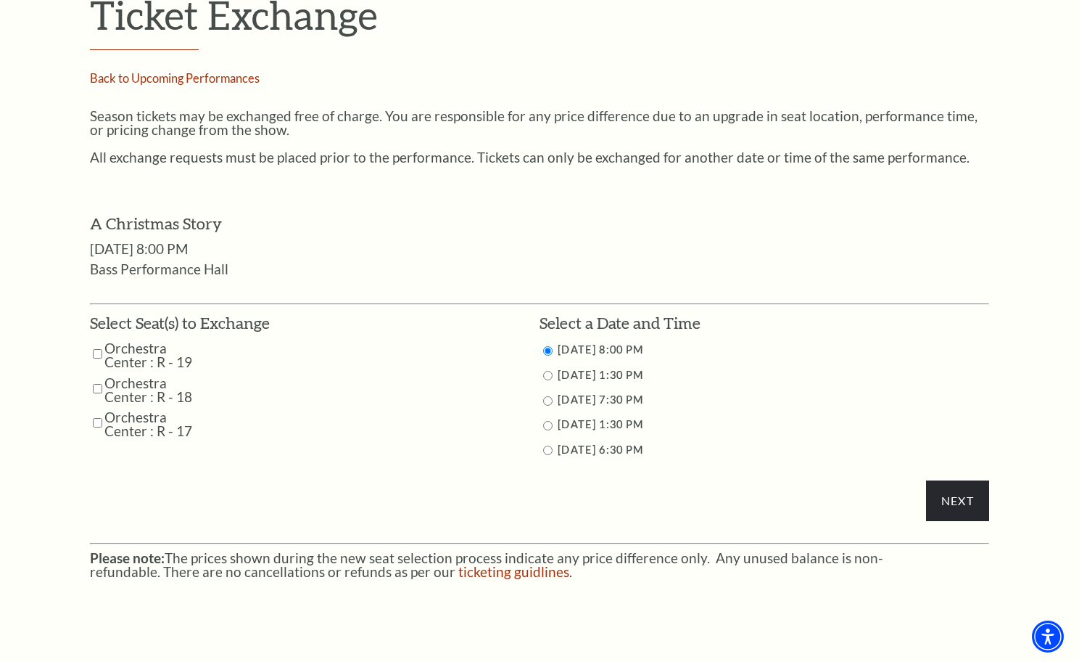
scroll to position [501, 0]
click at [97, 353] on input "Orchestra Center : R - 19" at bounding box center [97, 351] width 9 height 25
checkbox input "true"
click at [95, 384] on input "Orchestra Center : R - 18" at bounding box center [97, 386] width 9 height 25
checkbox input "true"
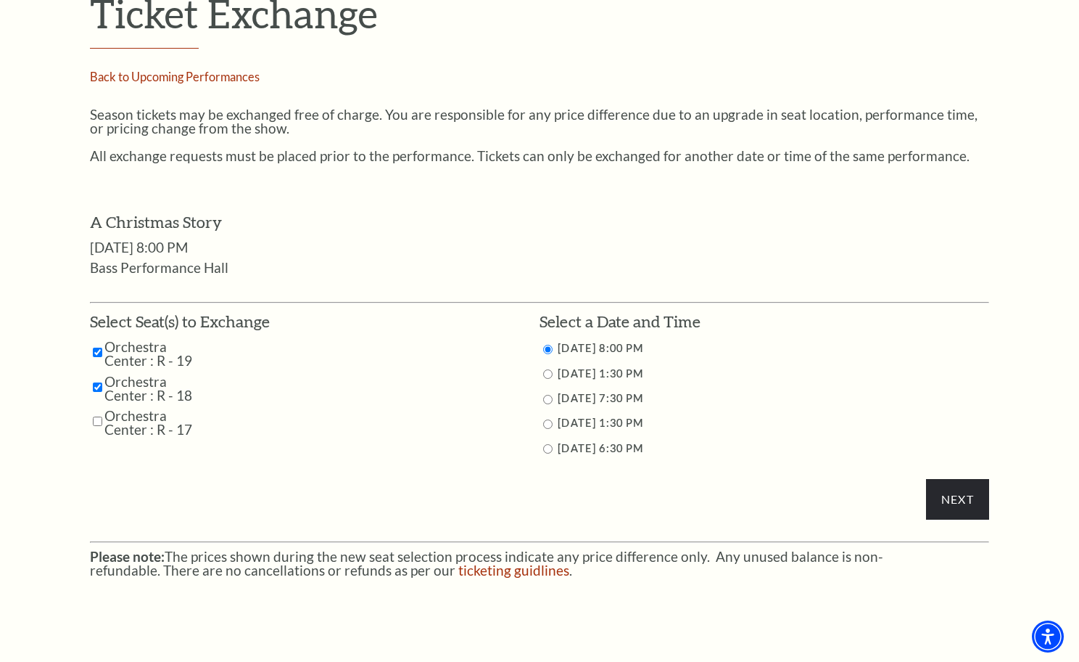
click at [96, 419] on input "Orchestra Center : R - 17" at bounding box center [97, 420] width 9 height 25
checkbox input "true"
click at [545, 400] on input "12/6/2025 7:30 PM" at bounding box center [547, 399] width 9 height 9
radio input "true"
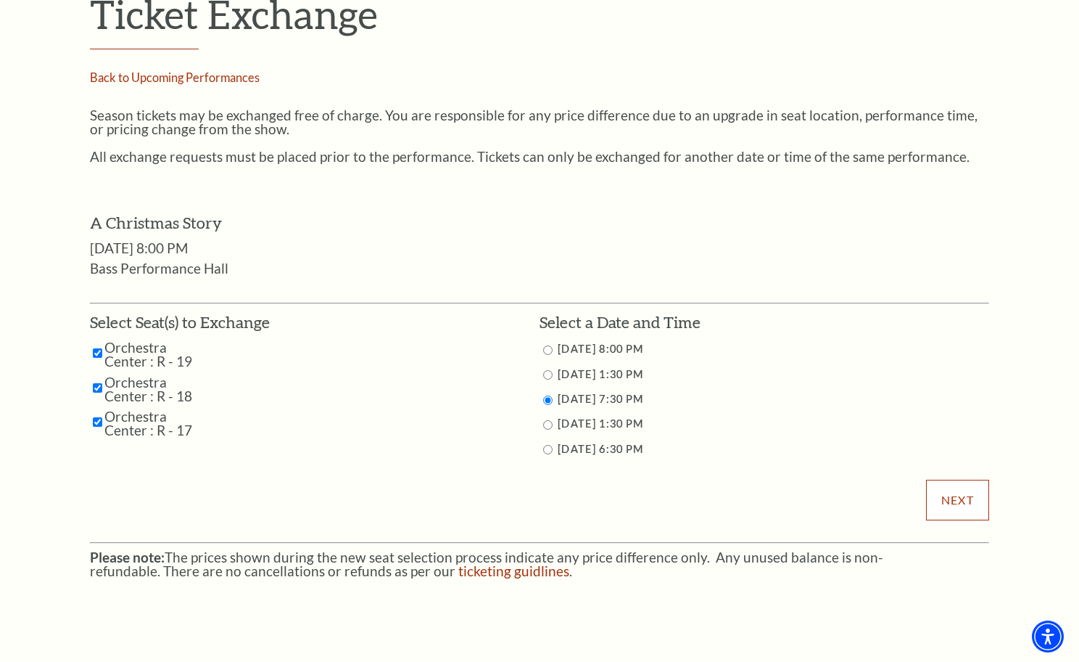
click at [954, 503] on input "Next" at bounding box center [957, 499] width 63 height 41
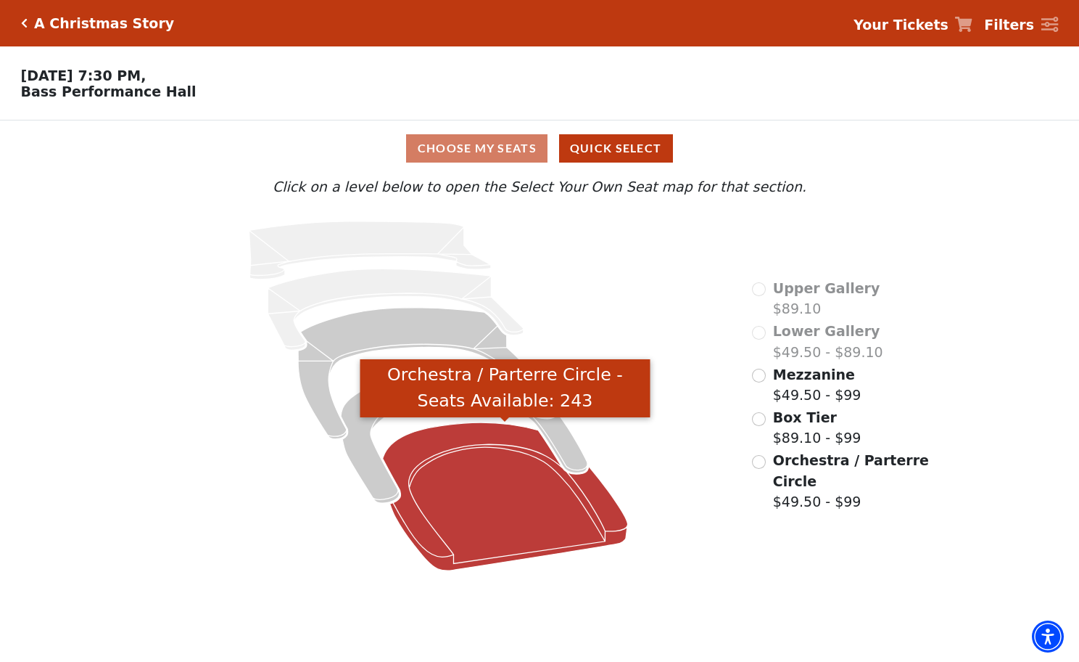
click at [516, 480] on icon "Orchestra / Parterre Circle - Seats Available: 243" at bounding box center [505, 496] width 245 height 148
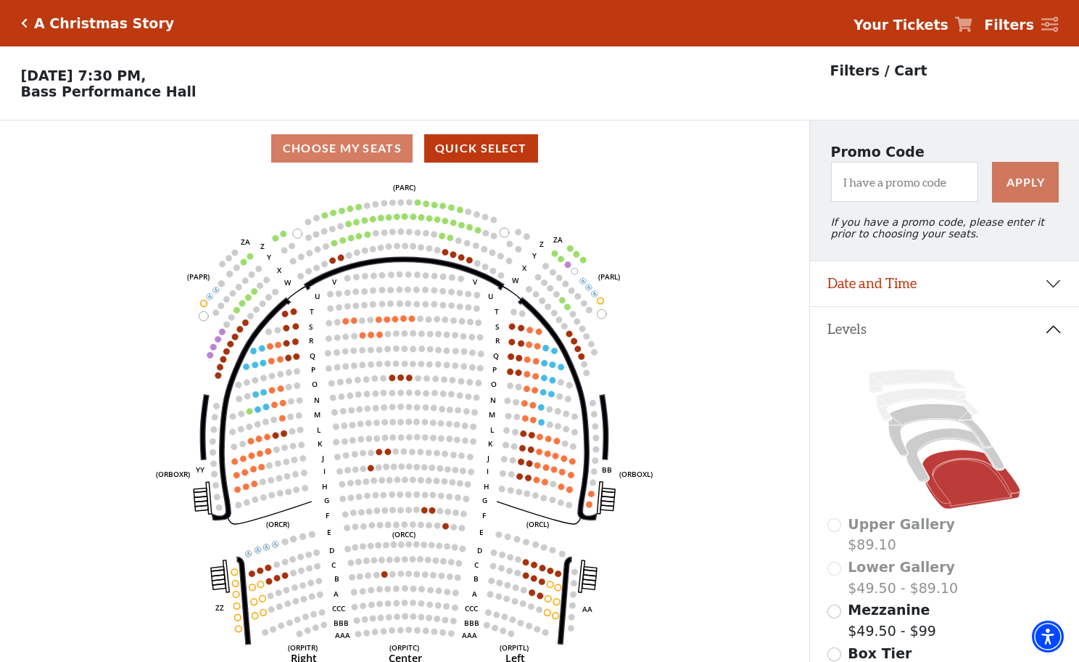
scroll to position [67, 0]
